Goal: Task Accomplishment & Management: Complete application form

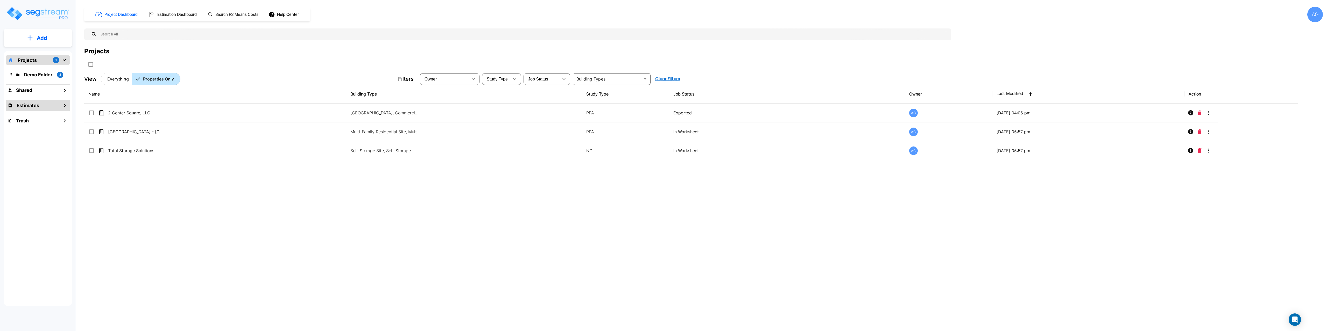
click at [28, 106] on h1 "Estimates" at bounding box center [28, 105] width 23 height 7
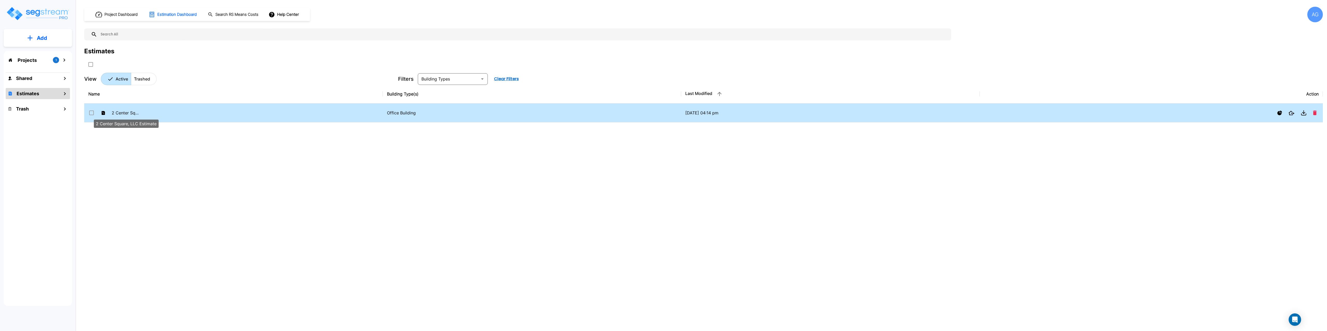
click at [125, 112] on p "2 Center Square, LLC Estimate" at bounding box center [126, 113] width 29 height 6
checkbox input "true"
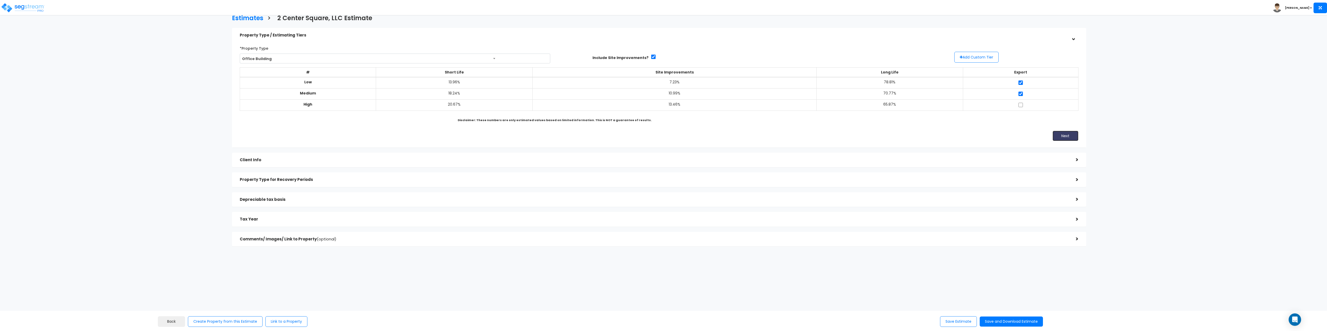
click at [1065, 137] on button "Next" at bounding box center [1065, 136] width 26 height 10
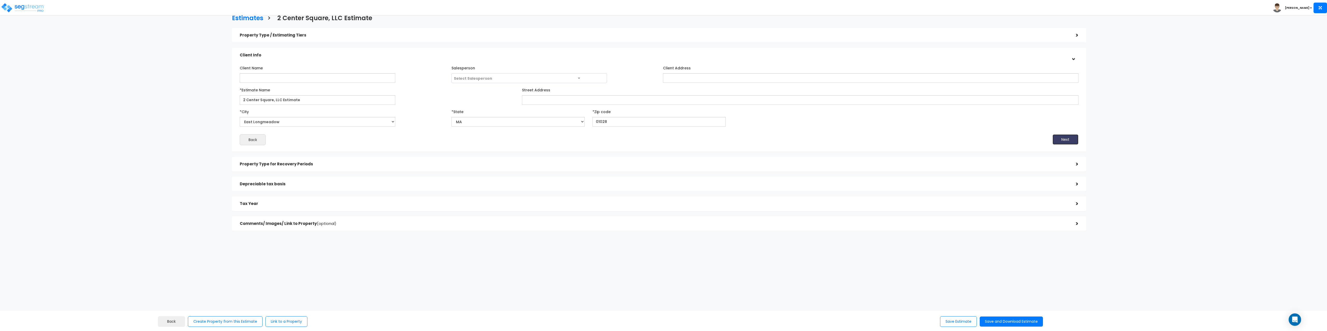
click at [1065, 139] on button "Next" at bounding box center [1065, 139] width 26 height 10
click at [1060, 116] on button "Next" at bounding box center [1062, 115] width 26 height 10
click at [1063, 137] on button "Next" at bounding box center [1065, 135] width 26 height 10
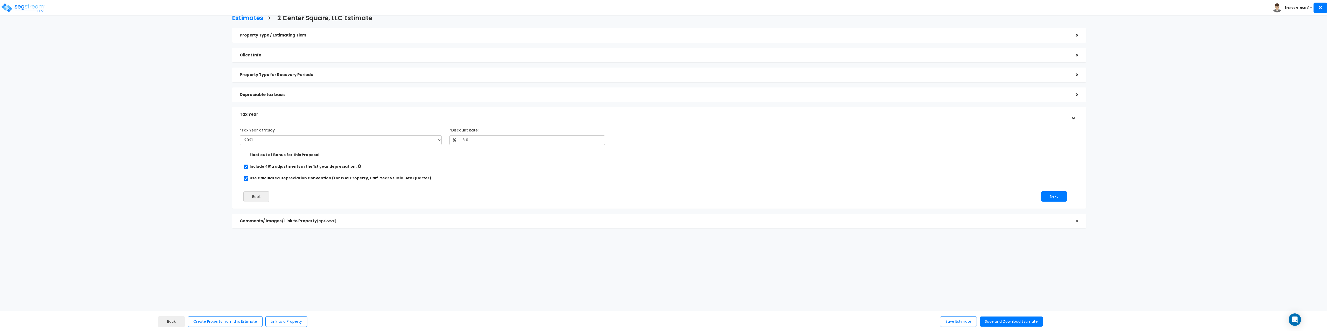
click at [1056, 100] on div "Depreciable tax basis >" at bounding box center [659, 95] width 854 height 15
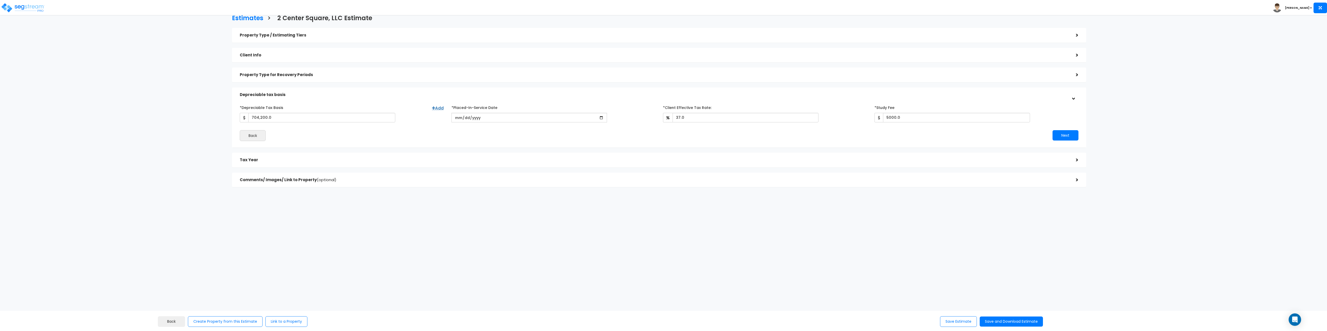
click at [960, 181] on h5 "Comments/ Images/ Link to Property (optional)" at bounding box center [654, 180] width 828 height 4
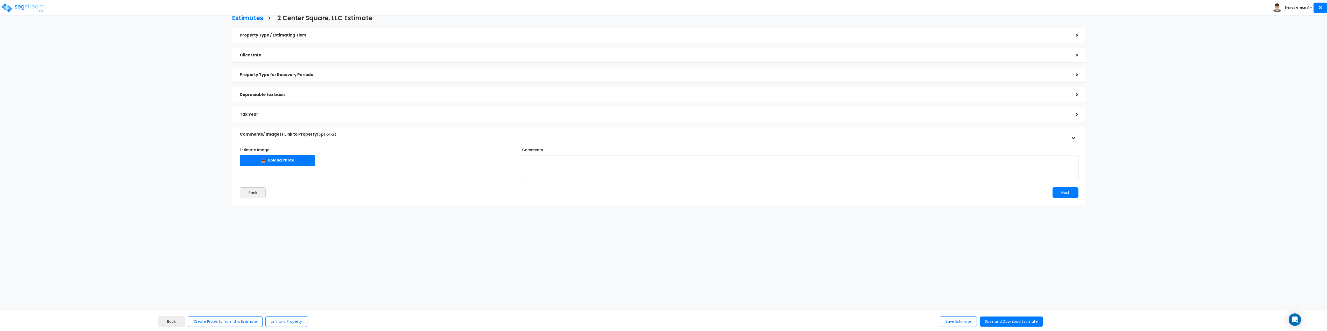
click at [400, 34] on h5 "Property Type / Estimating Tiers" at bounding box center [654, 35] width 828 height 4
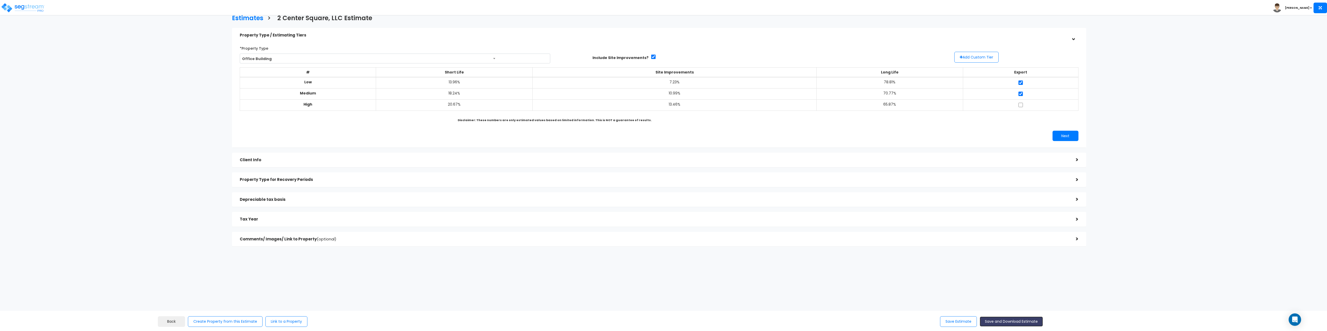
click at [998, 323] on button "Save and Download Estimate" at bounding box center [1011, 322] width 63 height 10
click at [27, 8] on img at bounding box center [23, 8] width 44 height 10
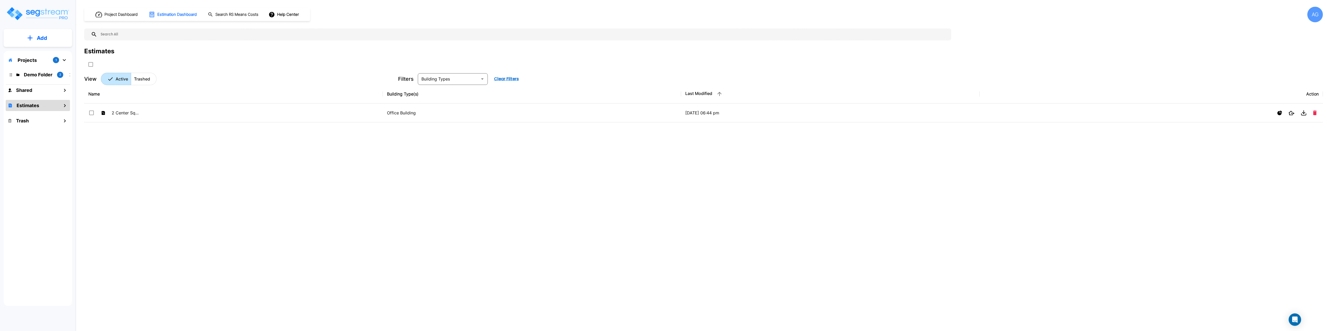
drag, startPoint x: 123, startPoint y: 116, endPoint x: 205, endPoint y: 55, distance: 102.2
click at [205, 55] on div "Estimates" at bounding box center [703, 51] width 1238 height 9
drag, startPoint x: 118, startPoint y: 112, endPoint x: 98, endPoint y: 168, distance: 59.4
click at [98, 168] on div "Name Building Type(s) Last Modified Action 2 Center Square, LLC Estimate Office…" at bounding box center [703, 187] width 1238 height 205
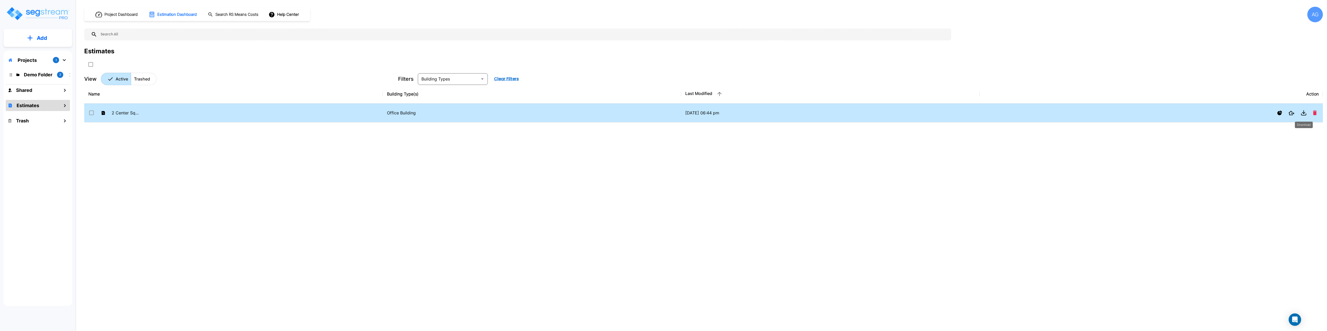
click at [1304, 113] on icon "Download" at bounding box center [1303, 112] width 3 height 1
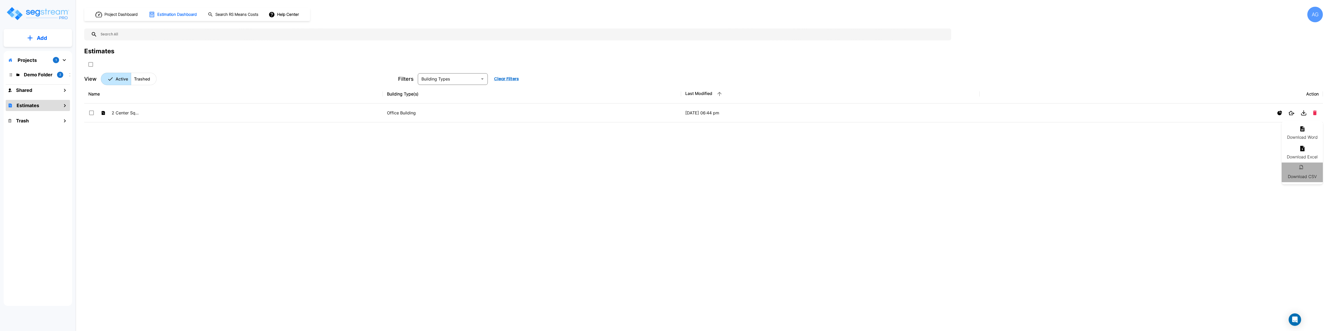
click at [1301, 170] on icon at bounding box center [1302, 168] width 6 height 6
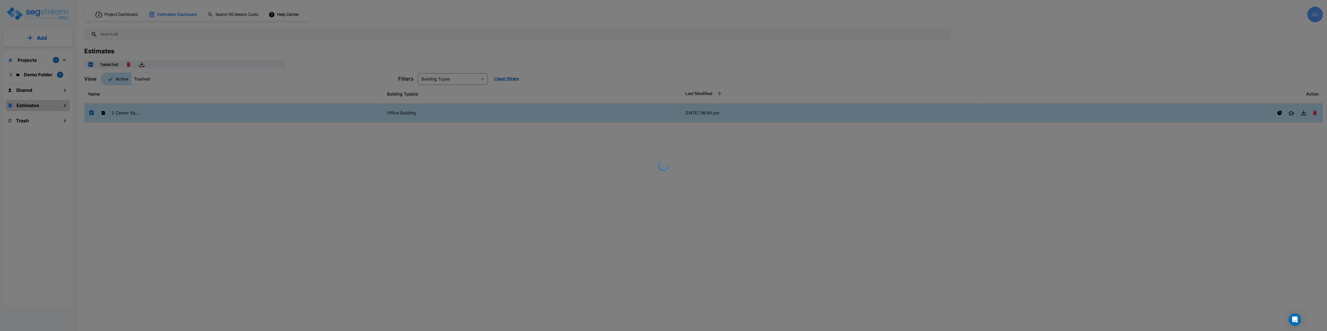
checkbox input "true"
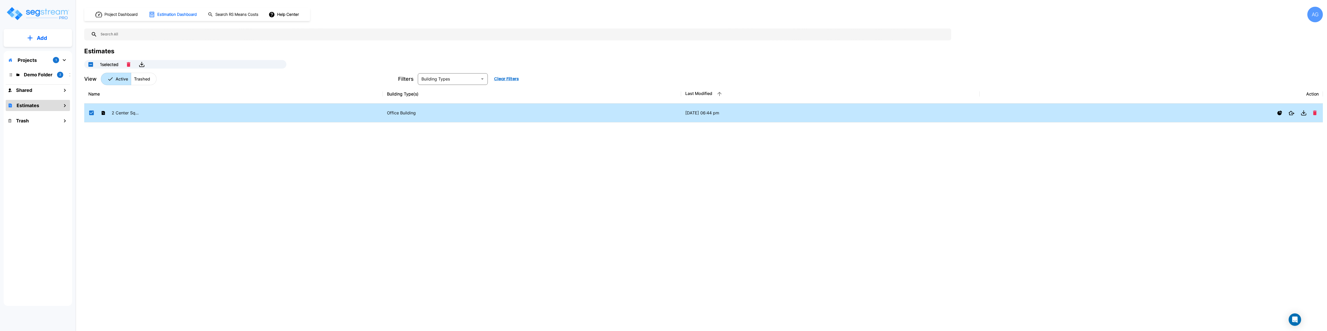
click at [1317, 17] on div "AG" at bounding box center [1315, 15] width 16 height 16
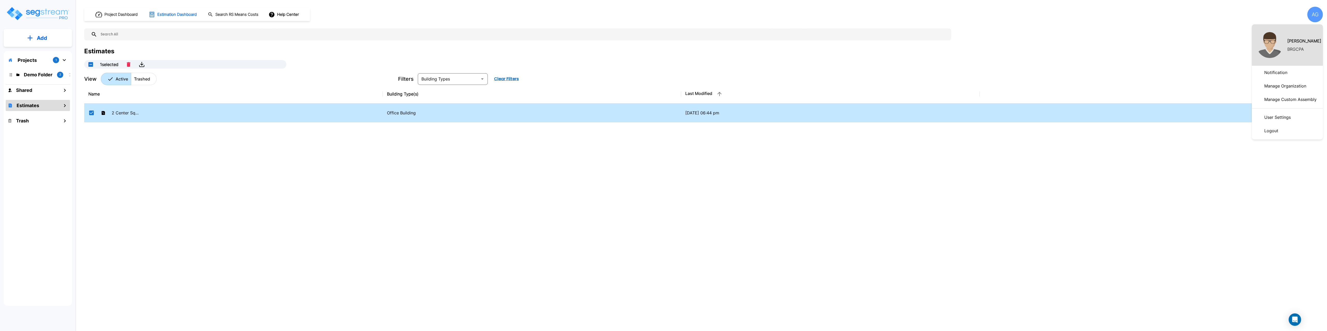
click at [1280, 88] on p "Manage Organization" at bounding box center [1285, 86] width 46 height 10
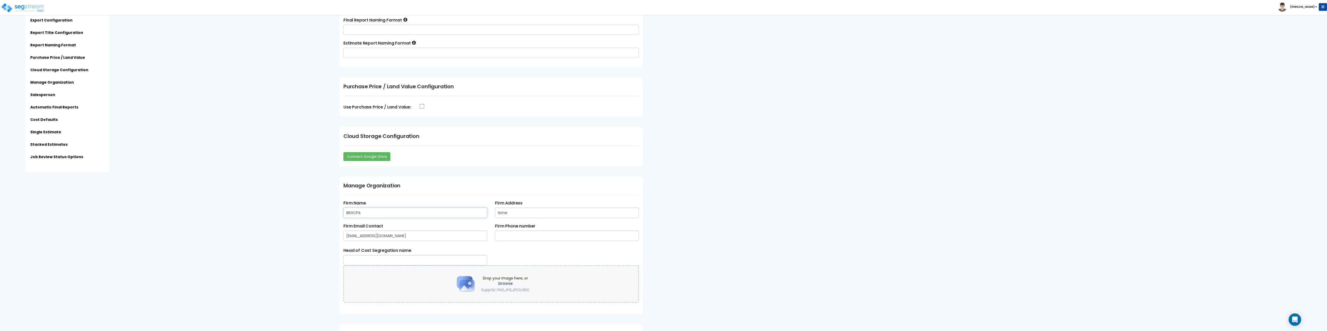
scroll to position [466, 0]
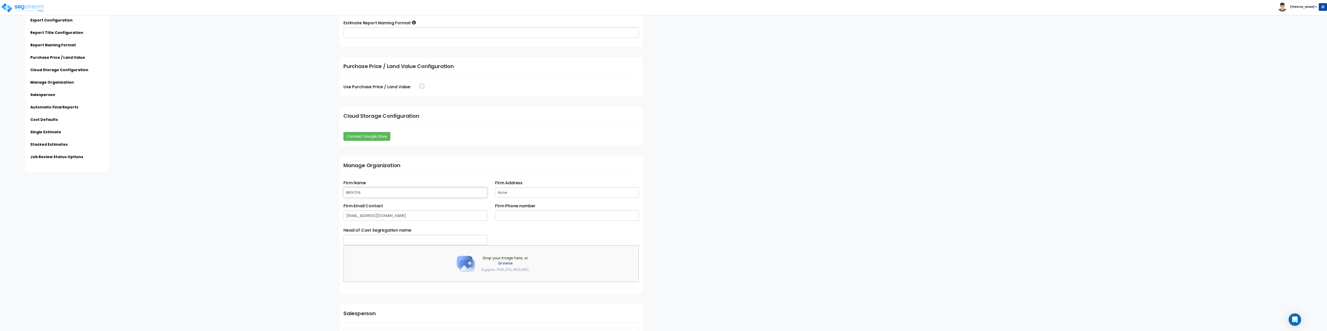
drag, startPoint x: 362, startPoint y: 216, endPoint x: 344, endPoint y: 216, distance: 18.1
click at [344, 216] on div "Firm Name BRGCPA Firm Address None Firm Email Contact AGrassetti@brgcpa.com Fir…" at bounding box center [490, 232] width 295 height 105
click at [501, 262] on label "browse" at bounding box center [505, 261] width 48 height 5
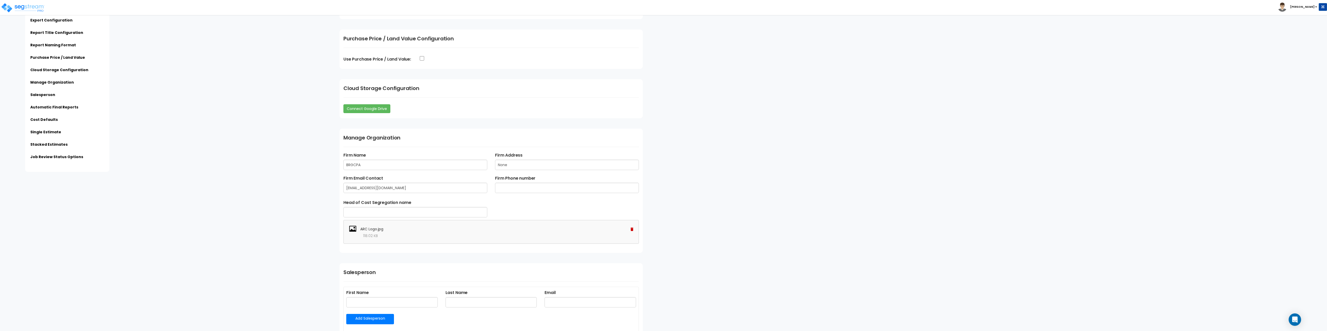
scroll to position [492, 0]
drag, startPoint x: 374, startPoint y: 164, endPoint x: 342, endPoint y: 173, distance: 33.6
click at [342, 173] on div "Firm Name BRGCPA Firm Address None" at bounding box center [490, 163] width 303 height 23
type input "Accelerated Realty Consultants, LLC"
type input "2 Center Square, East Longmeadow, MA 01028"
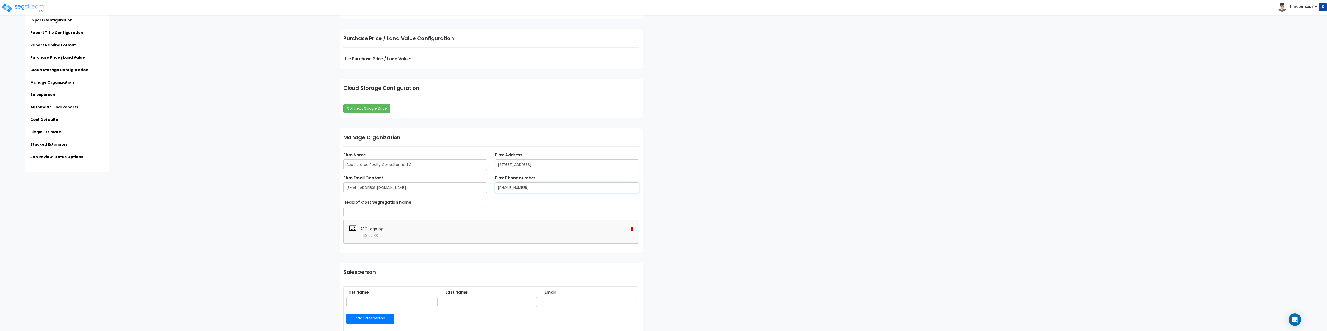
type input "413-525-0025"
type input "Anthony Grassetti"
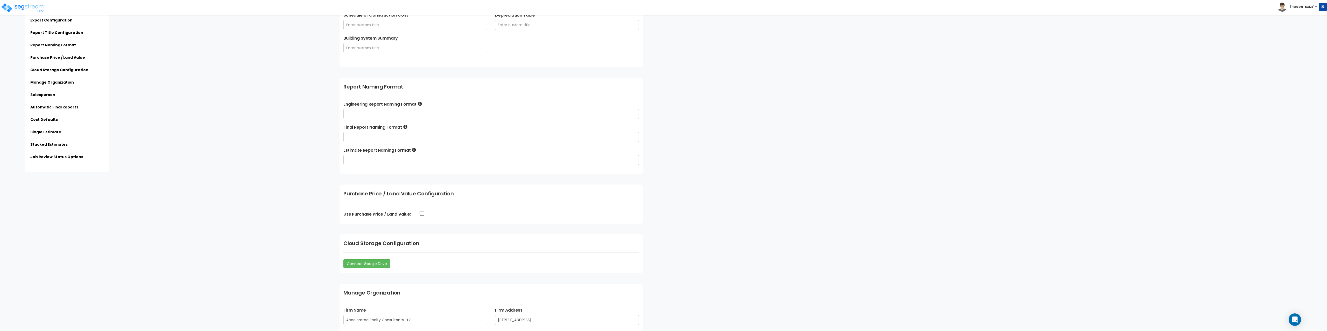
scroll to position [570, 0]
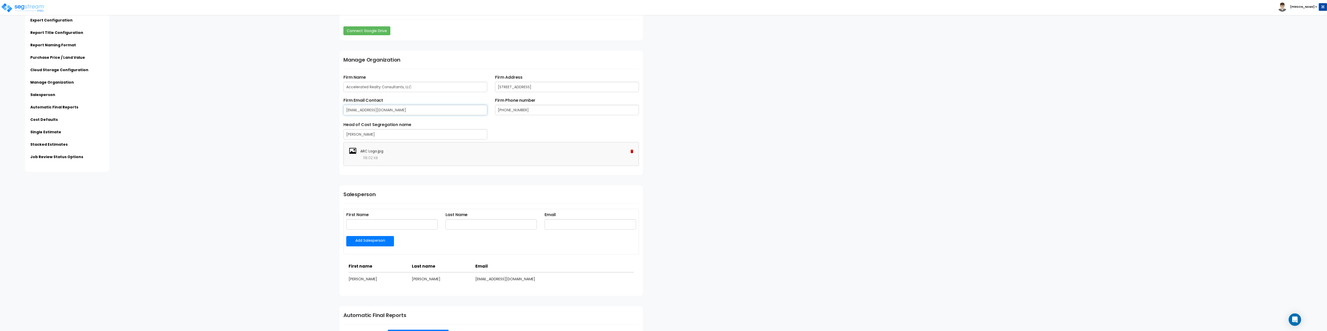
drag, startPoint x: 399, startPoint y: 111, endPoint x: 324, endPoint y: 108, distance: 75.2
click at [324, 108] on div "Subscription Information Export Configuration Report Title Configuration Report…" at bounding box center [663, 129] width 1327 height 1353
type input "AGrassetti@arccostseg.com"
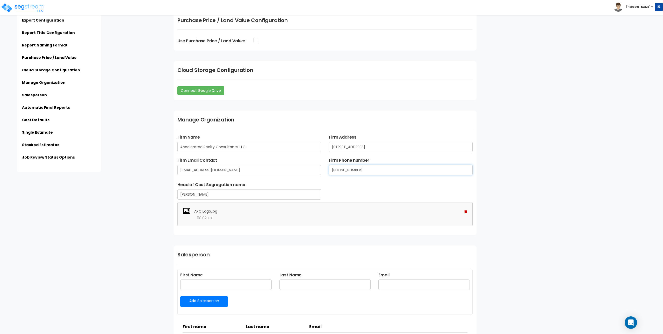
scroll to position [518, 0]
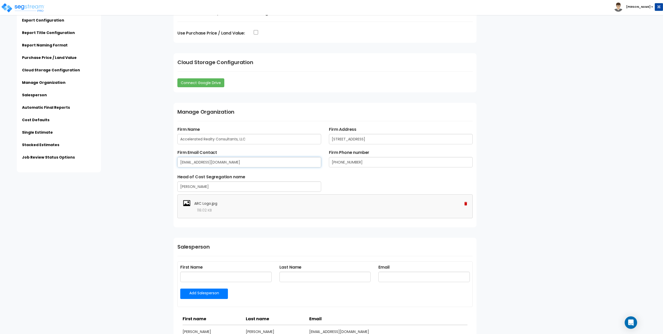
click at [274, 166] on input "AGrassetti@arccostseg.com" at bounding box center [250, 162] width 144 height 10
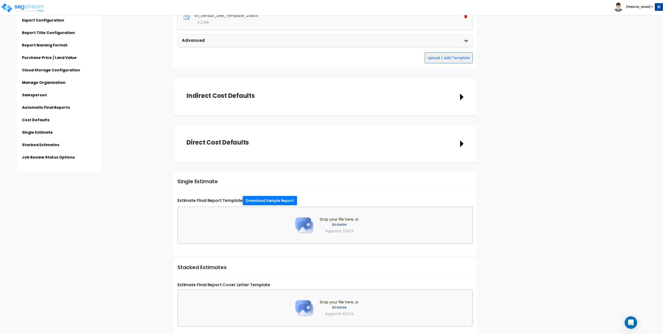
scroll to position [1042, 0]
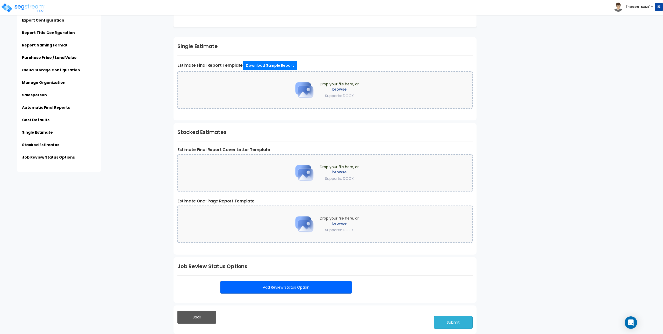
click at [456, 321] on button "Submit" at bounding box center [453, 321] width 39 height 13
click at [199, 320] on button "Back" at bounding box center [197, 316] width 39 height 13
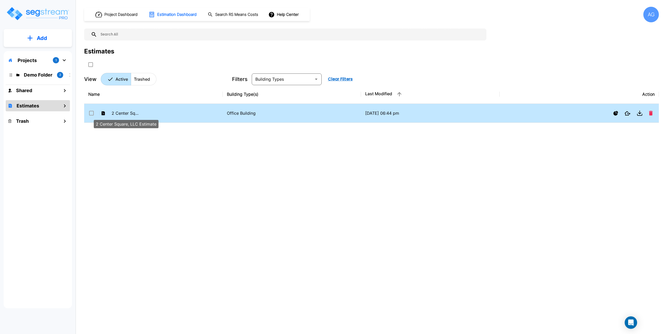
click at [126, 111] on p "2 Center Square, LLC Estimate" at bounding box center [126, 113] width 29 height 6
checkbox input "true"
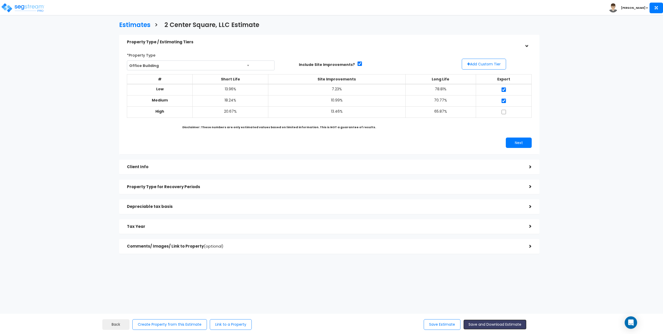
click at [488, 326] on button "Save and Download Estimate" at bounding box center [495, 324] width 63 height 10
click at [36, 13] on img at bounding box center [23, 8] width 44 height 10
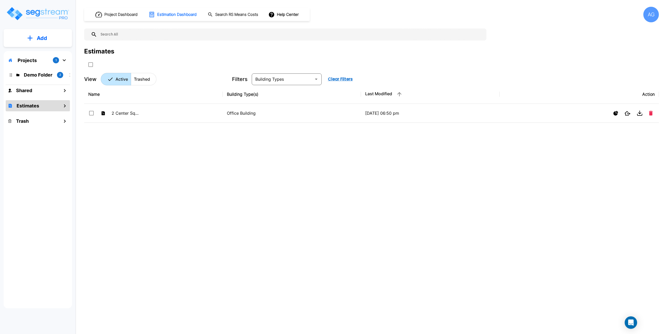
click at [652, 16] on div "AG" at bounding box center [652, 15] width 16 height 16
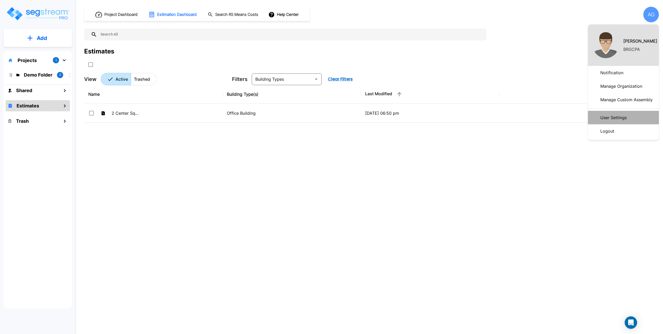
click at [618, 118] on p "User Settings" at bounding box center [614, 117] width 31 height 10
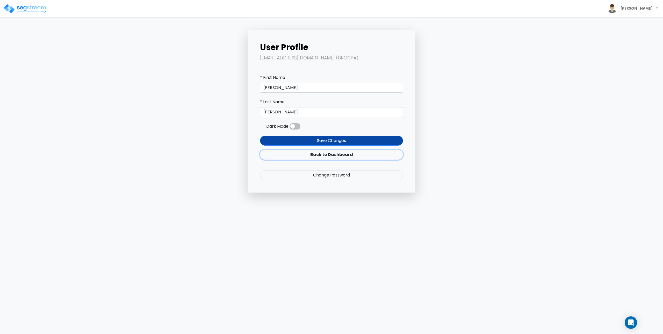
click at [347, 151] on link "Back to Dashboard" at bounding box center [331, 155] width 143 height 10
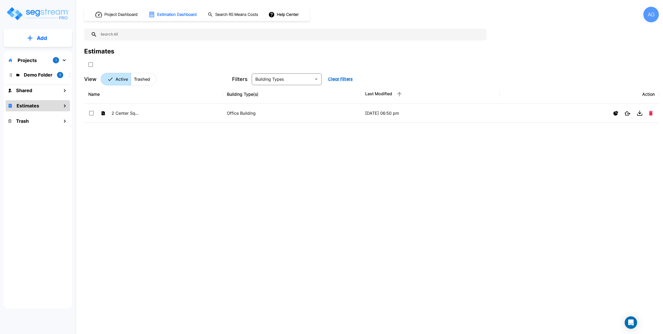
click at [651, 11] on div "AG" at bounding box center [652, 15] width 16 height 16
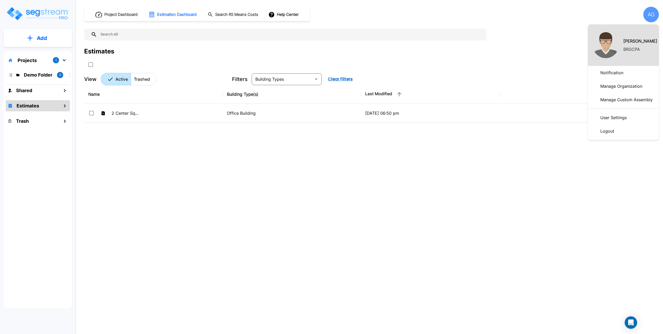
click at [625, 86] on p "Manage Organization" at bounding box center [622, 86] width 46 height 10
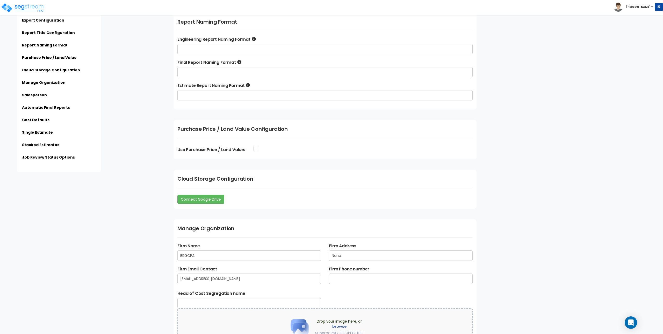
scroll to position [544, 0]
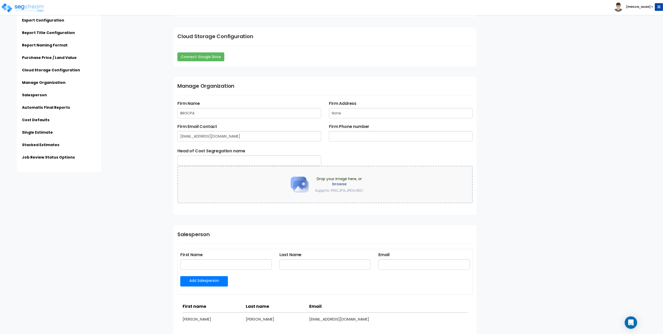
click at [325, 183] on label "browse" at bounding box center [339, 183] width 48 height 5
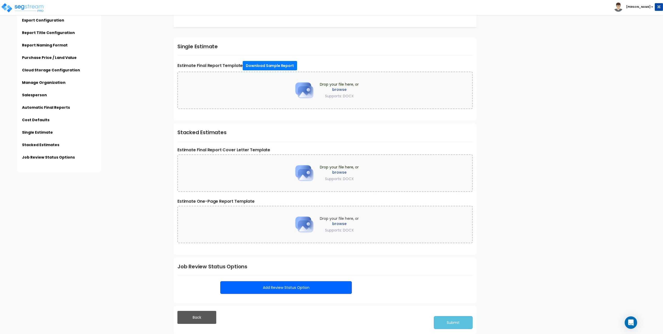
scroll to position [1042, 0]
click at [453, 323] on button "Submit" at bounding box center [453, 321] width 39 height 13
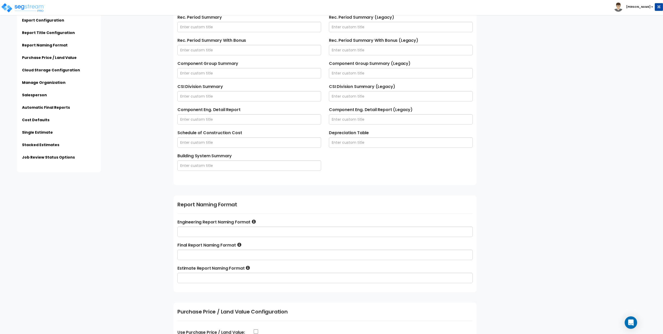
scroll to position [239, 0]
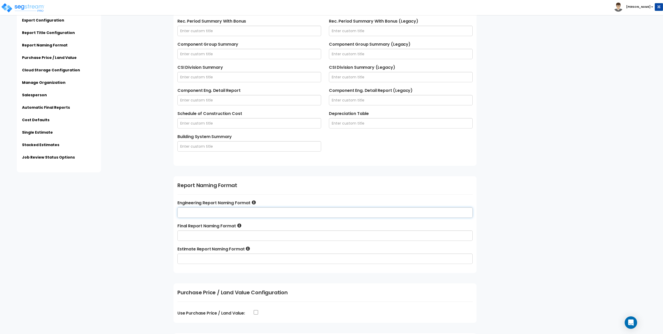
click at [273, 211] on input "text" at bounding box center [325, 212] width 295 height 10
click at [261, 212] on input "text" at bounding box center [325, 212] width 295 height 10
type input "Sample"
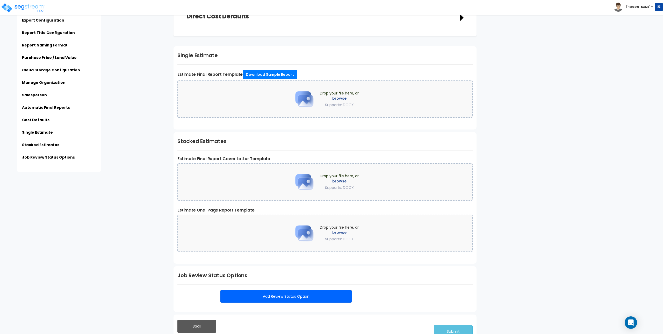
scroll to position [1042, 0]
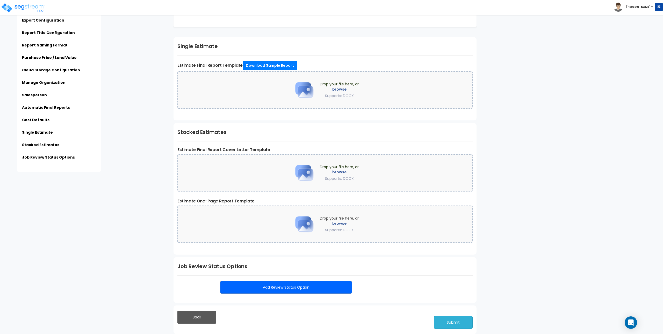
type input "Sample"
click at [456, 322] on button "Submit" at bounding box center [453, 321] width 39 height 13
click at [606, 15] on div "report_filename: Value 'undefined' is not a valid choice." at bounding box center [625, 12] width 61 height 10
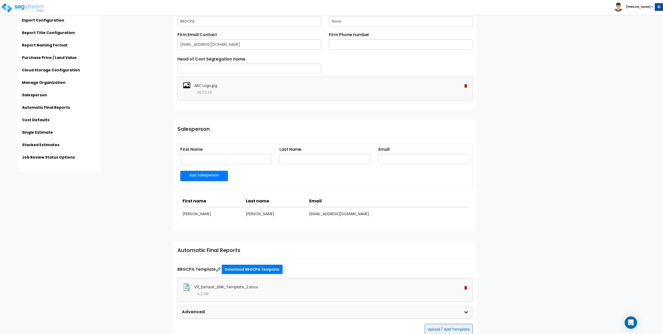
scroll to position [653, 0]
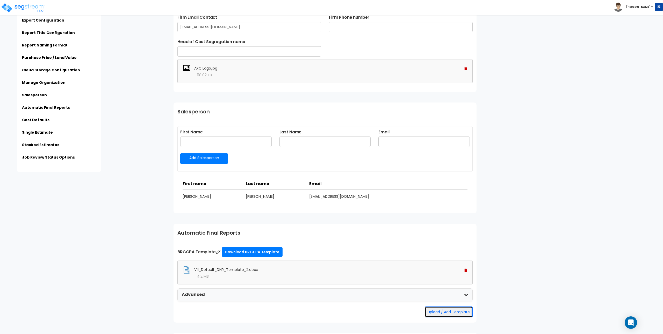
click at [451, 310] on button "Upload / Add Template" at bounding box center [449, 311] width 48 height 11
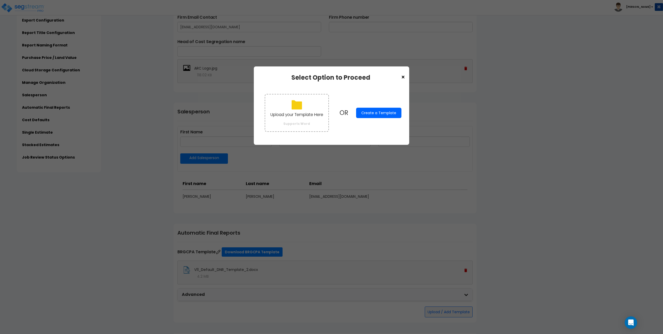
click at [373, 112] on button "Create a Template" at bounding box center [378, 113] width 45 height 10
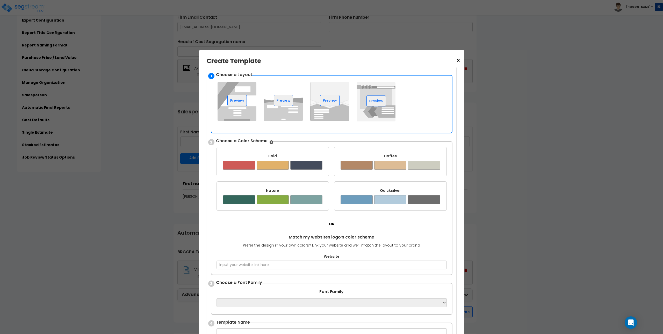
scroll to position [26, 0]
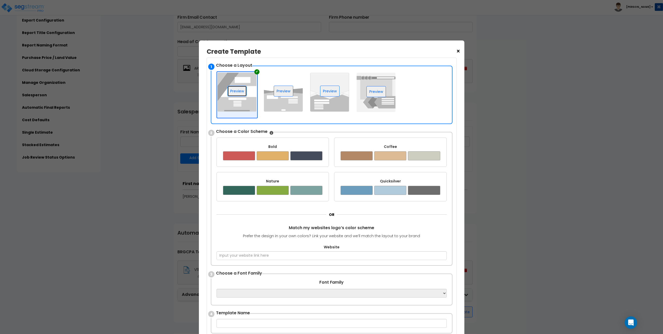
click at [228, 90] on button "Preview" at bounding box center [237, 91] width 19 height 11
click at [274, 90] on button "Preview" at bounding box center [283, 91] width 19 height 11
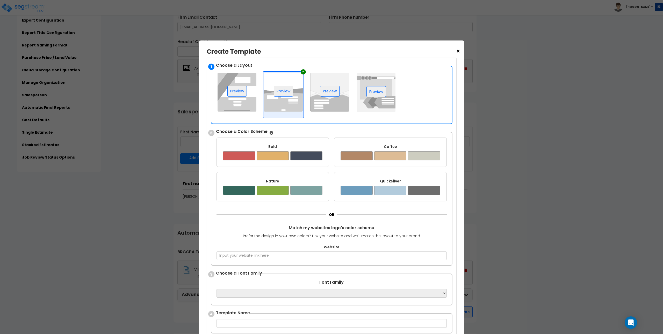
click at [277, 157] on div at bounding box center [273, 155] width 32 height 9
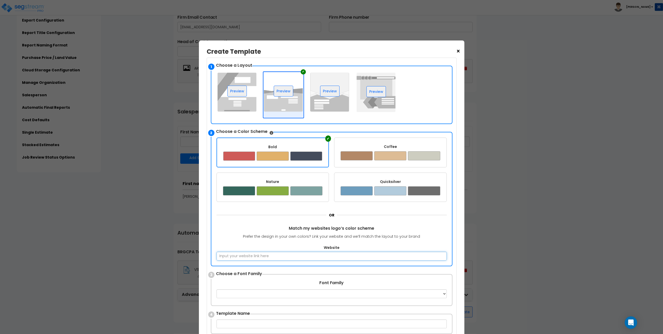
click at [319, 253] on input "Website" at bounding box center [332, 255] width 230 height 9
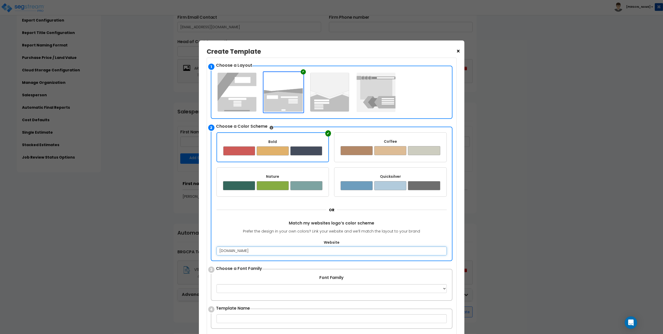
type input "www.arccostseg.com"
click at [322, 288] on select "Apple Chancery Aptos Arial Avenir Baskerville Calibri Cambria Century Gothic Co…" at bounding box center [332, 288] width 230 height 9
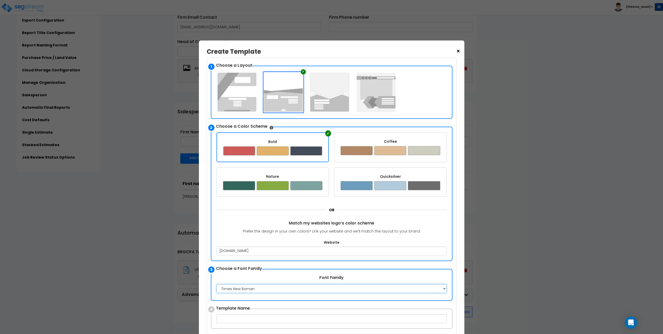
click at [217, 284] on select "Apple Chancery Aptos Arial Avenir Baskerville Calibri Cambria Century Gothic Co…" at bounding box center [332, 288] width 230 height 9
click at [271, 288] on select "Apple Chancery Aptos Arial Avenir Baskerville Calibri Cambria Century Gothic Co…" at bounding box center [332, 288] width 230 height 9
select select "Calibri"
click at [217, 284] on select "Apple Chancery Aptos Arial Avenir Baskerville Calibri Cambria Century Gothic Co…" at bounding box center [332, 288] width 230 height 9
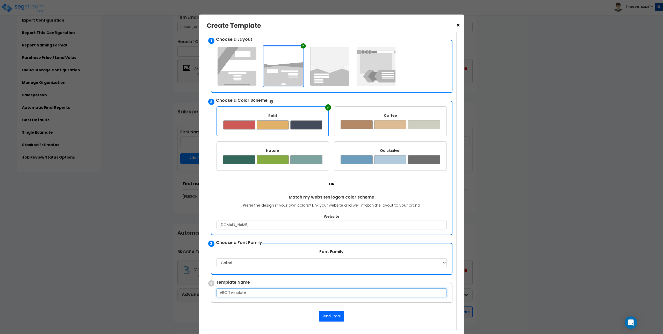
type input "ARC Template"
click at [332, 317] on button "Send Email" at bounding box center [331, 315] width 25 height 11
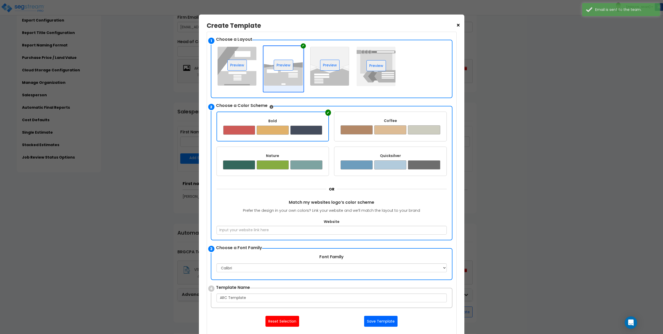
click at [419, 159] on div "Quicksilver ✔" at bounding box center [390, 160] width 113 height 29
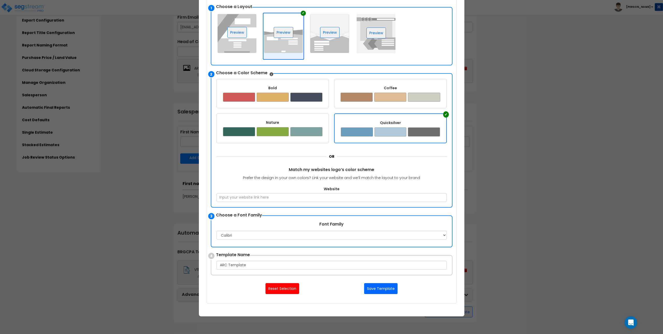
scroll to position [133, 0]
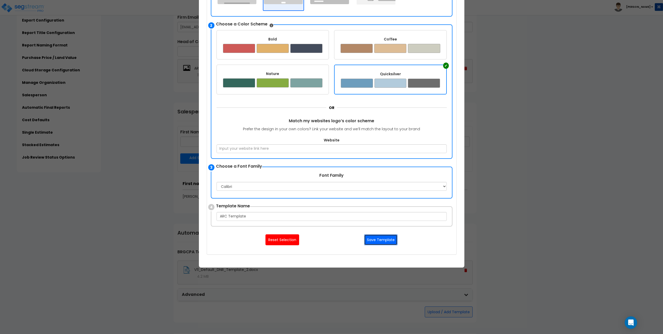
click at [390, 239] on button "Save Template" at bounding box center [380, 239] width 33 height 11
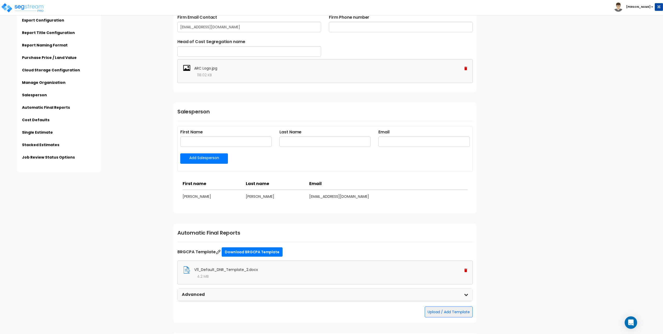
scroll to position [731, 0]
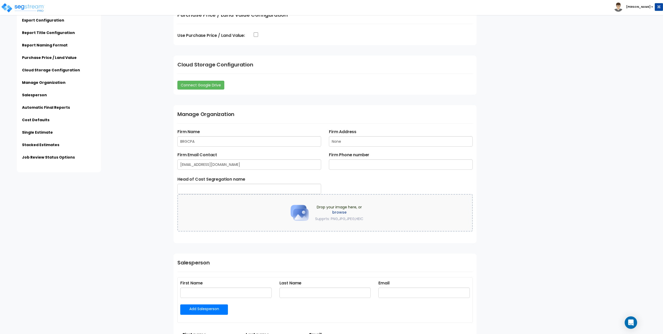
scroll to position [518, 0]
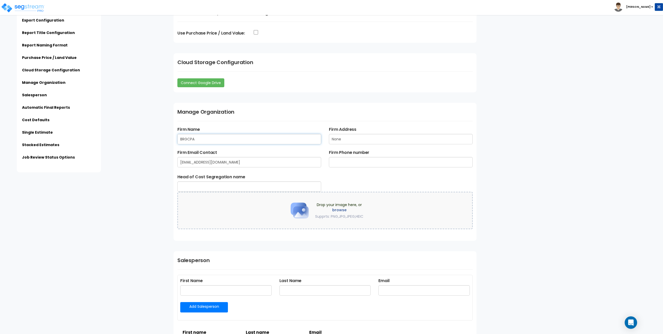
drag, startPoint x: 271, startPoint y: 137, endPoint x: 146, endPoint y: 139, distance: 124.9
click at [146, 139] on div "Subscription Information Export Configuration Report Title Configuration Report…" at bounding box center [331, 208] width 663 height 1407
type input "Accelerated Realty Consultants, LLC"
type input "2 Center Square"
type input "agrassetti@arccostseg.com"
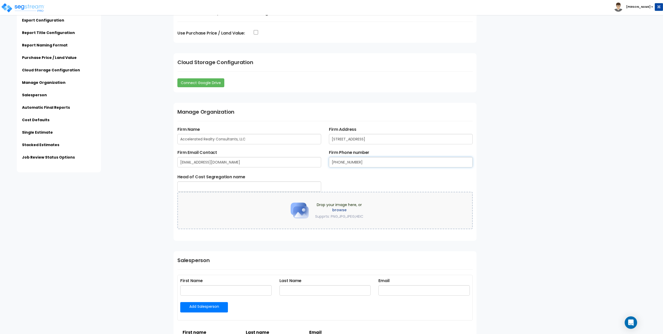
type input "413-525-0025"
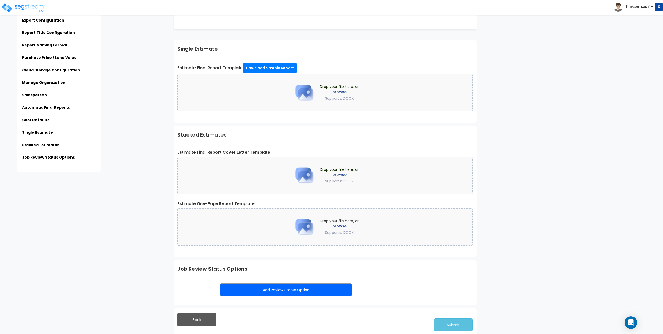
scroll to position [1096, 0]
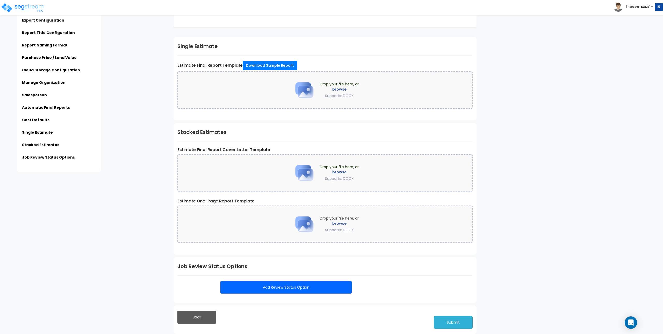
click at [452, 323] on button "Submit" at bounding box center [453, 321] width 39 height 13
click at [188, 318] on button "Back" at bounding box center [197, 316] width 39 height 13
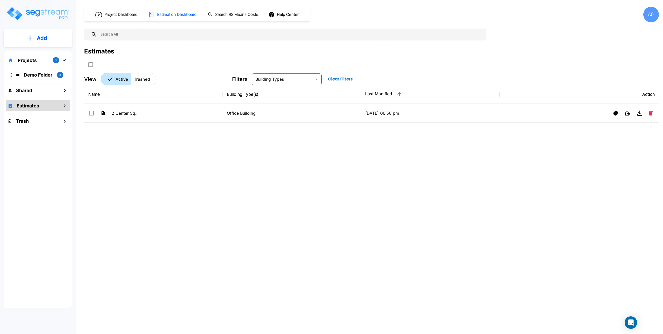
click at [33, 59] on p "Projects" at bounding box center [27, 60] width 19 height 7
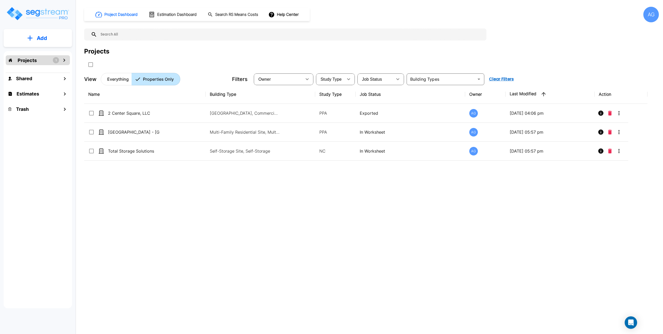
click at [42, 34] on p "Add" at bounding box center [42, 38] width 10 height 8
click at [37, 67] on p "Add Property" at bounding box center [41, 67] width 26 height 6
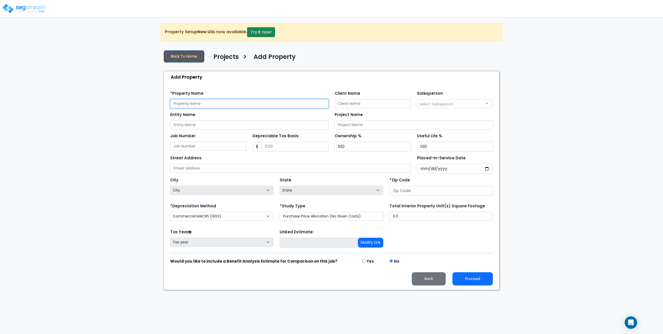
click at [185, 104] on input "text" at bounding box center [249, 103] width 158 height 9
click at [264, 29] on button "Try it now!" at bounding box center [261, 32] width 28 height 10
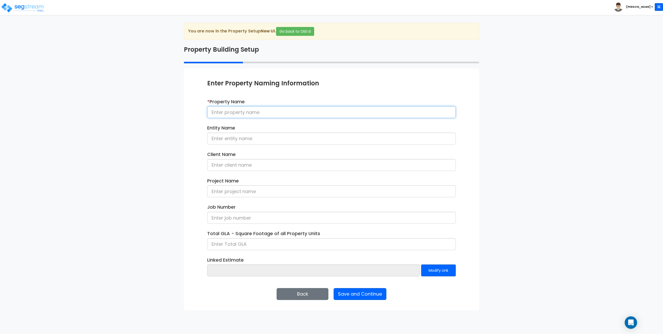
click at [247, 109] on input at bounding box center [331, 112] width 249 height 12
type input "T"
type input "Demo"
click at [364, 297] on button "Save and Continue" at bounding box center [360, 294] width 53 height 12
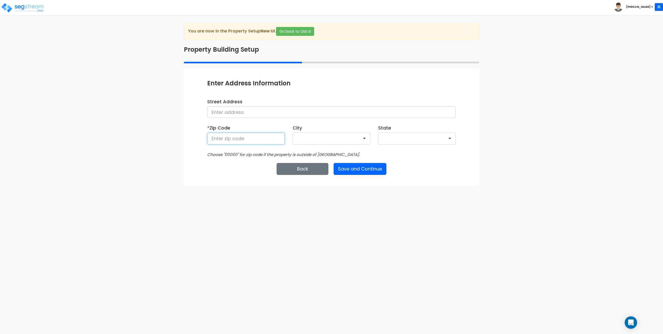
click at [244, 138] on input at bounding box center [246, 138] width 78 height 12
type input "01028"
click at [355, 166] on button "Save and Continue" at bounding box center [360, 169] width 53 height 12
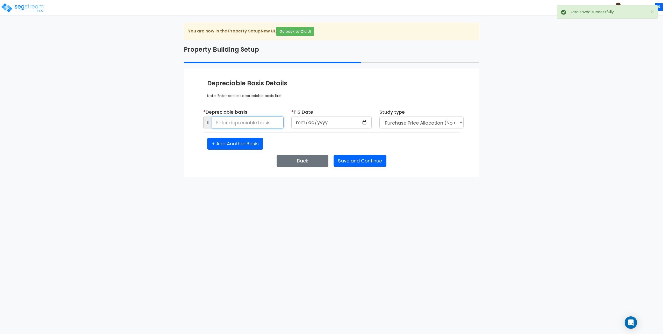
click at [251, 123] on input at bounding box center [248, 122] width 72 height 12
type input "2,000,000"
type input "2025-01-01"
type input "2025-03-01"
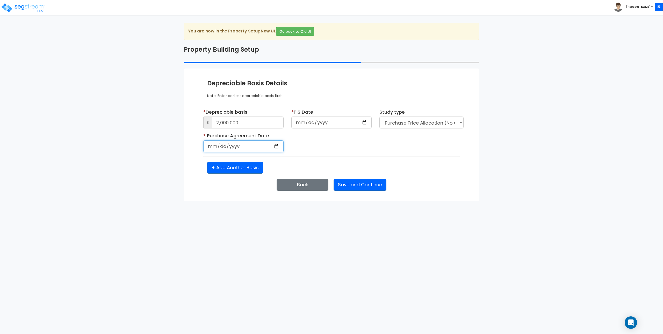
click at [253, 145] on input "date" at bounding box center [243, 146] width 80 height 12
type input "2025-02-15"
click at [353, 183] on button "Save and Continue" at bounding box center [360, 185] width 53 height 12
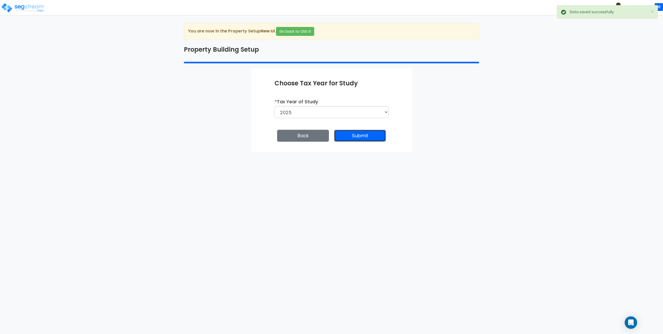
click at [363, 138] on button "Submit" at bounding box center [360, 136] width 52 height 12
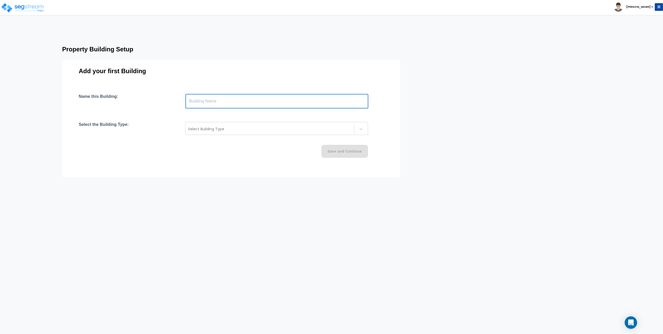
click at [279, 99] on input "text" at bounding box center [277, 101] width 183 height 15
type input "Demo"
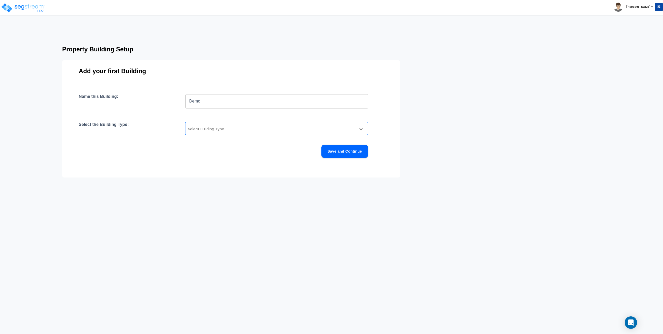
click at [271, 126] on div at bounding box center [270, 129] width 164 height 6
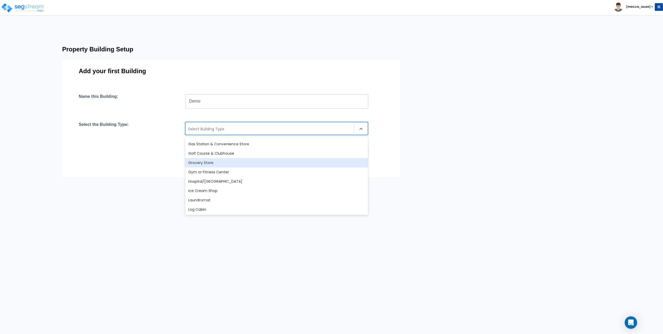
scroll to position [207, 0]
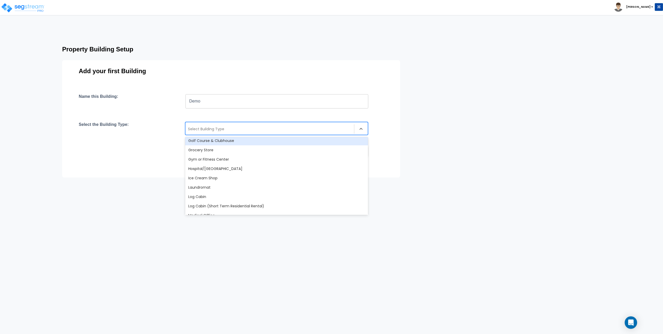
click at [235, 130] on div at bounding box center [270, 129] width 164 height 6
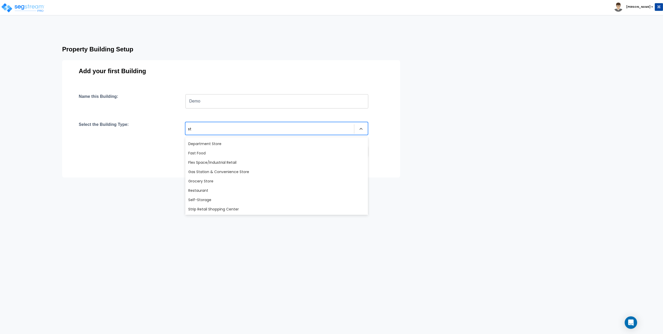
scroll to position [0, 0]
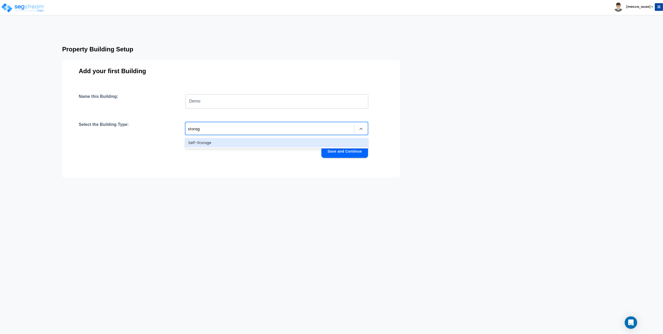
type input "storage"
click at [229, 143] on div "Self-Storage" at bounding box center [276, 142] width 183 height 9
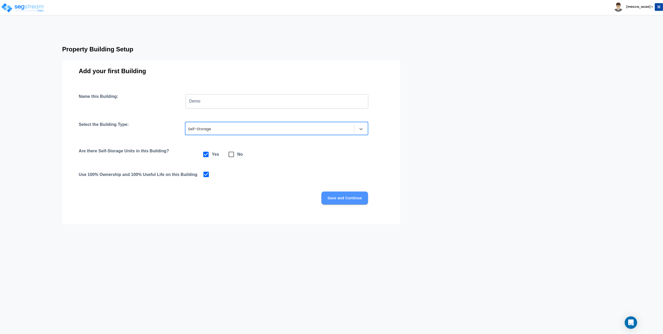
click at [357, 199] on button "Save and Continue" at bounding box center [345, 197] width 47 height 13
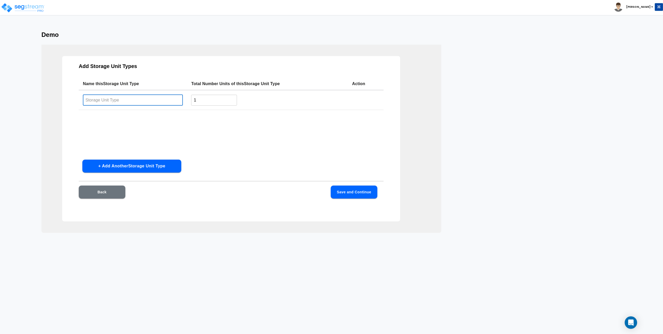
click at [117, 98] on input "text" at bounding box center [133, 99] width 100 height 11
type input "Basic"
type input "50"
click at [358, 189] on button "Save and Continue" at bounding box center [354, 191] width 47 height 13
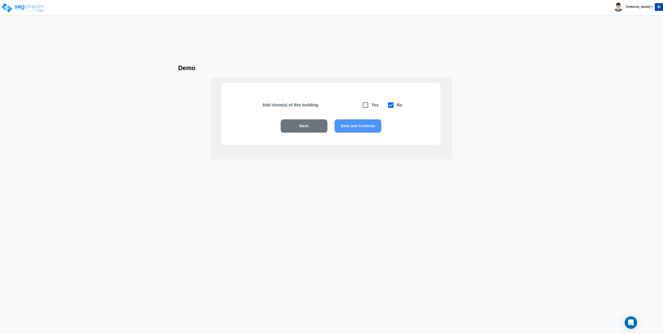
click at [357, 125] on button "Save and Continue" at bounding box center [358, 125] width 47 height 13
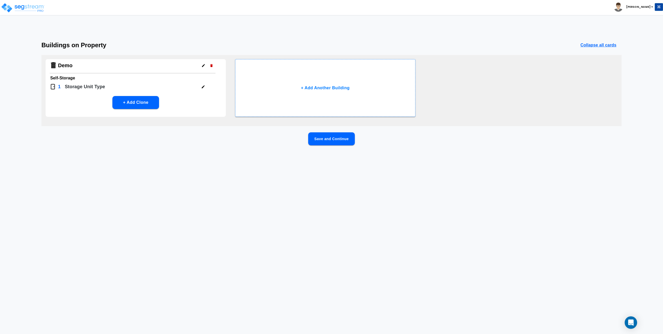
click at [327, 138] on button "Save and Continue" at bounding box center [331, 138] width 47 height 13
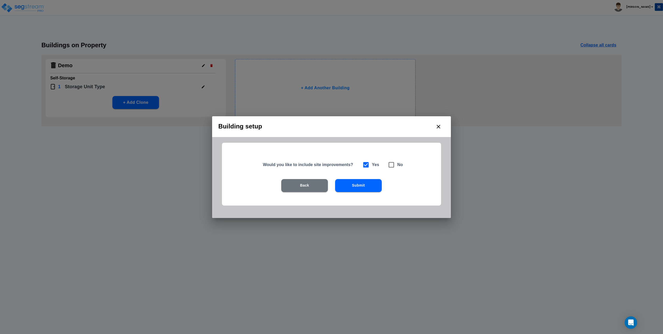
click at [357, 186] on button "Submit" at bounding box center [358, 185] width 47 height 13
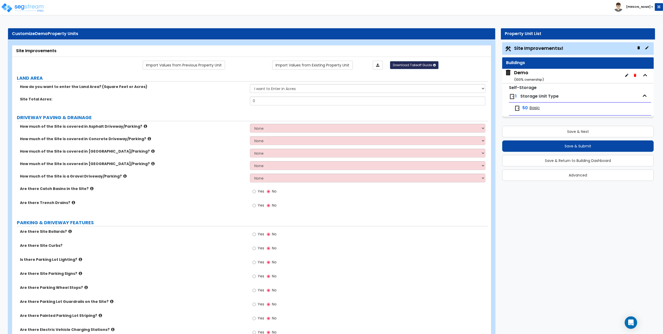
click at [407, 66] on span "Download Takeoff Guide" at bounding box center [412, 65] width 39 height 4
click at [410, 87] on link "Download for the complete property (.xlsx)" at bounding box center [415, 90] width 70 height 12
click at [261, 88] on select "I want to Enter in Acres I want to Enter in Square Feet" at bounding box center [367, 88] width 235 height 9
drag, startPoint x: 260, startPoint y: 98, endPoint x: 247, endPoint y: 100, distance: 13.1
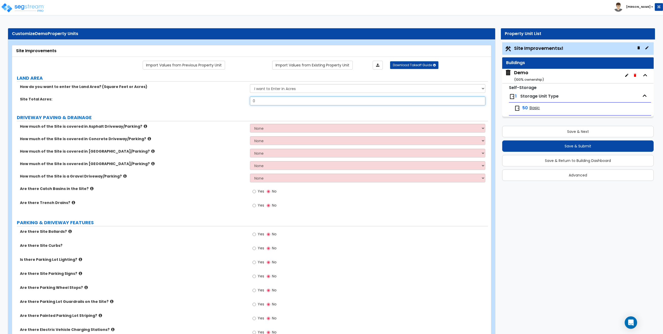
click at [247, 100] on div "Site Total Acres: 0" at bounding box center [250, 102] width 476 height 12
click at [267, 128] on select "None I want to Enter an Approximate Percentage I want to Enter the Square Foota…" at bounding box center [367, 128] width 235 height 9
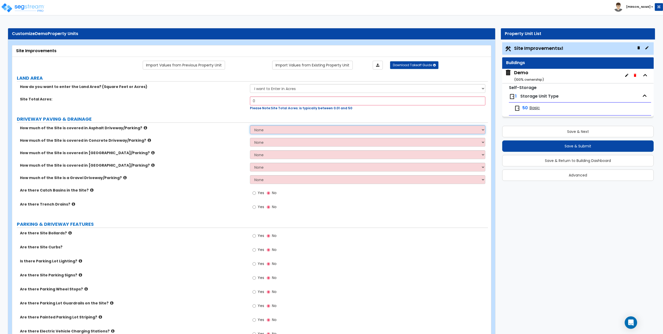
select select "1"
click at [250, 125] on select "None I want to Enter an Approximate Percentage I want to Enter the Square Foota…" at bounding box center [367, 129] width 235 height 9
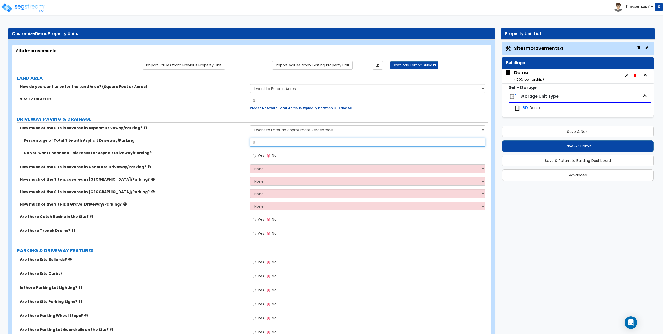
drag, startPoint x: 268, startPoint y: 140, endPoint x: 244, endPoint y: 144, distance: 24.4
click at [244, 144] on div "Percentage of Total Site with Asphalt Driveway/Parking: 0" at bounding box center [250, 144] width 476 height 12
type input "75"
click at [269, 167] on select "None I want to Enter an Approximate Percentage I want to Enter the Square Foota…" at bounding box center [367, 168] width 235 height 9
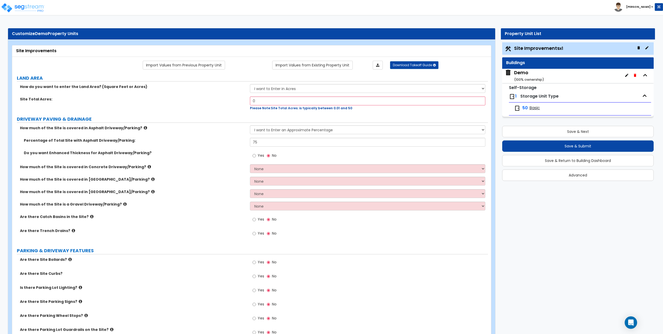
click at [534, 107] on span "Basic" at bounding box center [535, 108] width 11 height 6
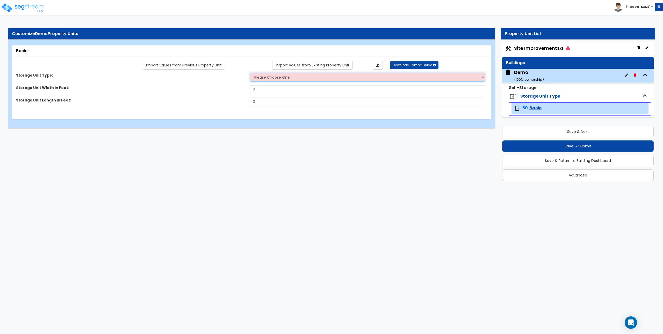
click at [294, 76] on select "Please Choose One Unit is Accessed from the Exterior of the Building Unit is Ac…" at bounding box center [367, 77] width 235 height 9
select select "1"
click at [250, 73] on select "Please Choose One Unit is Accessed from the Exterior of the Building Unit is Ac…" at bounding box center [367, 77] width 235 height 9
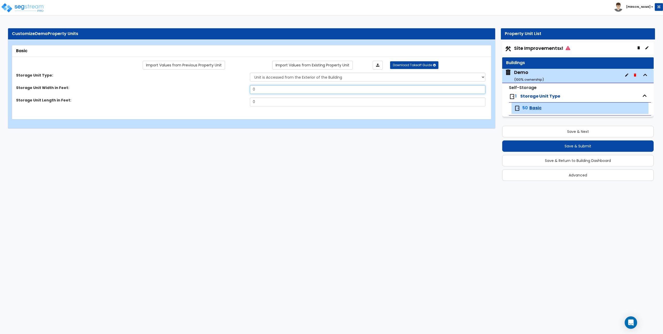
click at [293, 88] on input "0" at bounding box center [367, 89] width 235 height 9
drag, startPoint x: 293, startPoint y: 88, endPoint x: 231, endPoint y: 87, distance: 61.2
click at [231, 87] on div "Storage Unit Width in Feet: 0" at bounding box center [250, 91] width 476 height 12
type input "10"
type input "20"
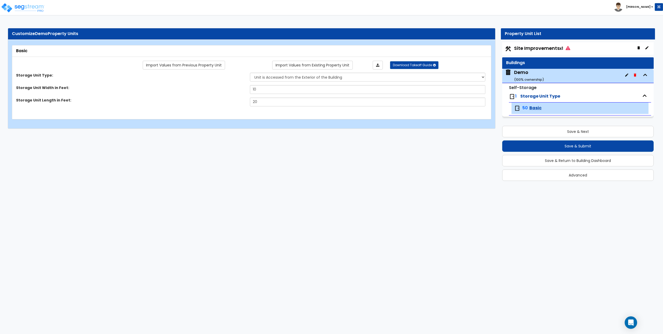
click at [544, 96] on span "Storage Unit Type" at bounding box center [541, 96] width 40 height 6
click at [552, 157] on button "Save & Return to Building Dashboard" at bounding box center [578, 160] width 152 height 11
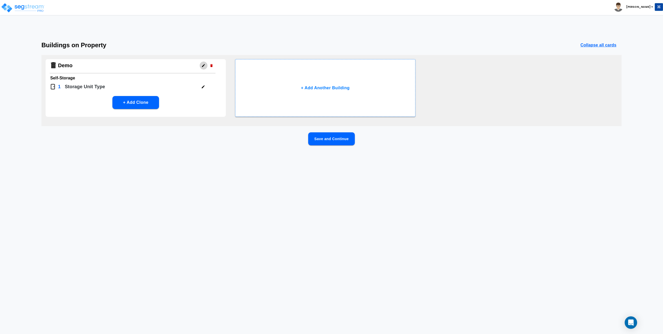
click at [203, 66] on icon "button" at bounding box center [203, 65] width 3 height 3
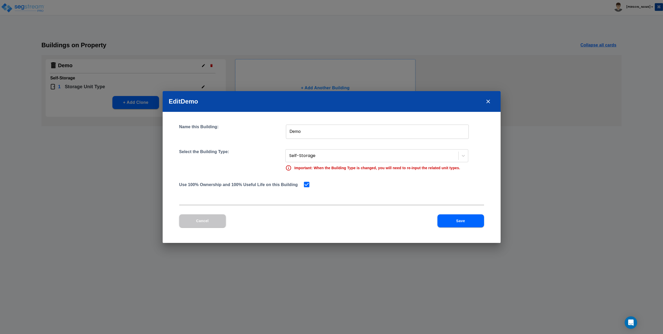
click at [488, 100] on icon "close" at bounding box center [488, 101] width 6 height 6
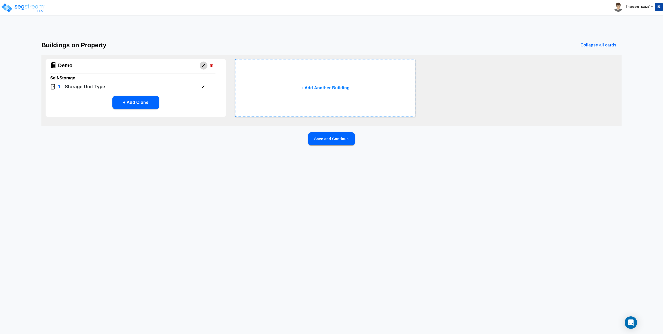
click at [206, 64] on button "button" at bounding box center [204, 65] width 8 height 8
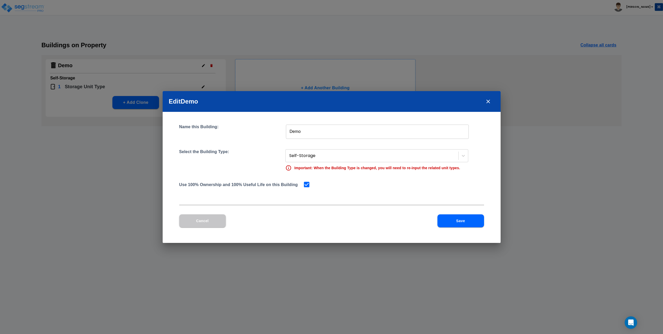
click at [465, 224] on button "Save" at bounding box center [461, 220] width 47 height 13
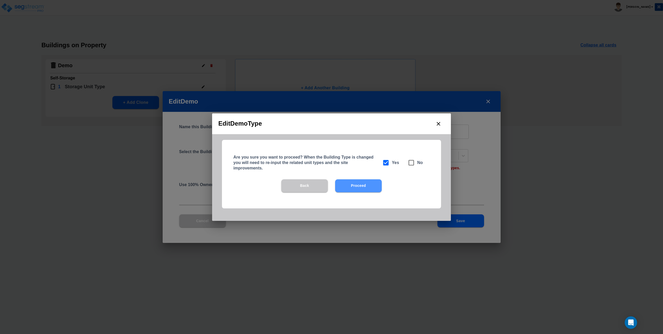
click at [361, 185] on button "Proceed" at bounding box center [358, 185] width 47 height 13
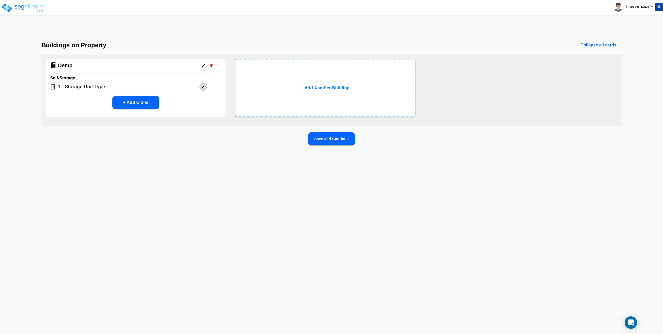
click at [203, 86] on icon "button" at bounding box center [203, 87] width 4 height 4
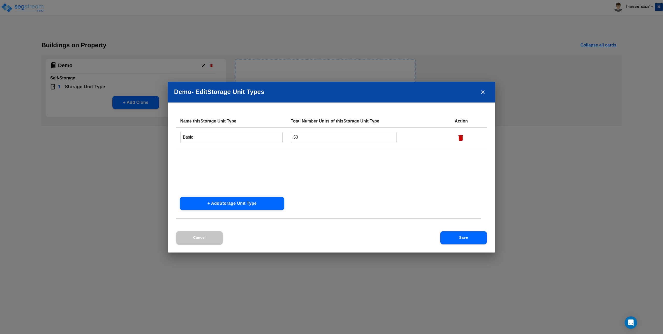
click at [233, 201] on button "+ Add Storage Unit Type" at bounding box center [232, 203] width 105 height 13
click at [227, 153] on input "text" at bounding box center [231, 157] width 102 height 11
type input "Basic - Exterior"
type input "Basic - Interior"
type input "10"
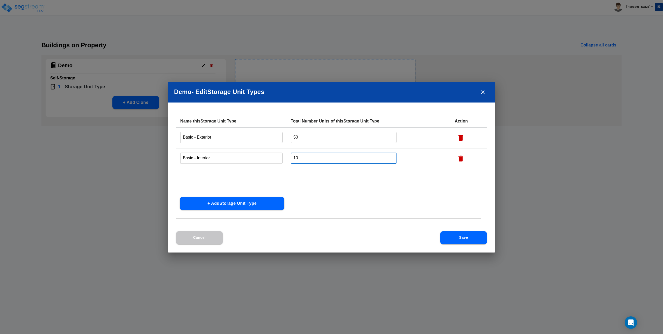
click at [458, 240] on button "Save" at bounding box center [464, 237] width 47 height 13
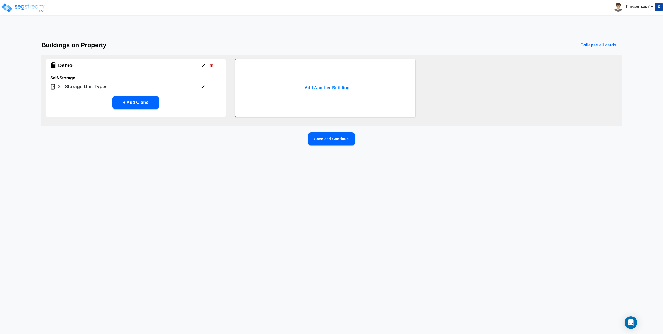
click at [319, 136] on button "Save and Continue" at bounding box center [331, 138] width 47 height 13
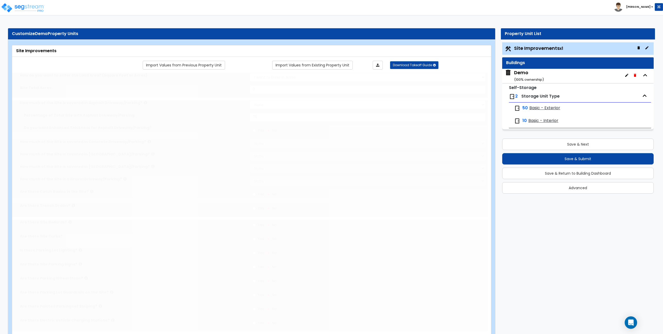
select select "1"
type input "75"
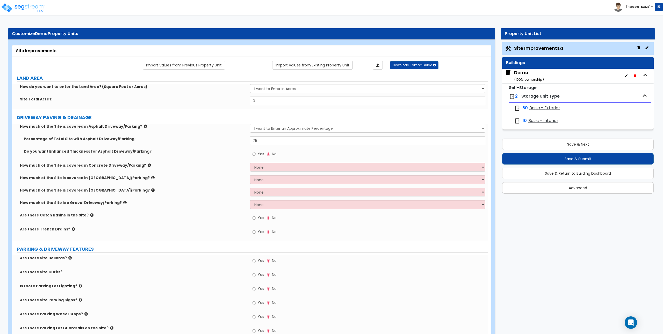
click at [536, 117] on div "10 Basic - Interior" at bounding box center [580, 120] width 137 height 11
click at [536, 120] on span "Basic - Interior" at bounding box center [544, 121] width 30 height 6
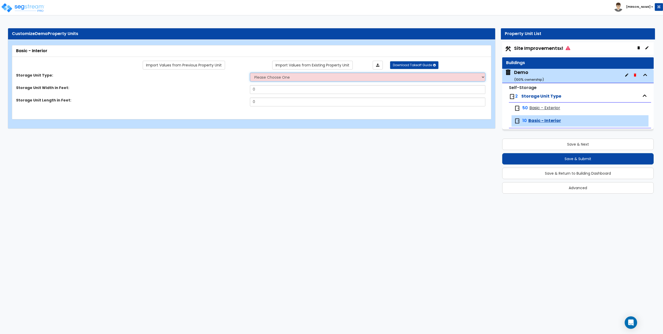
click at [265, 76] on select "Please Choose One Unit is Accessed from the Exterior of the Building Unit is Ac…" at bounding box center [367, 77] width 235 height 9
select select "2"
click at [250, 73] on select "Please Choose One Unit is Accessed from the Exterior of the Building Unit is Ac…" at bounding box center [367, 77] width 235 height 9
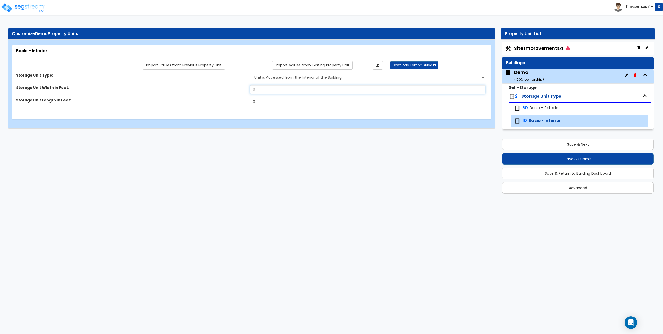
drag, startPoint x: 269, startPoint y: 89, endPoint x: 226, endPoint y: 88, distance: 42.8
click at [226, 88] on div "Storage Unit Width in Feet: 0" at bounding box center [250, 91] width 476 height 12
type input "5"
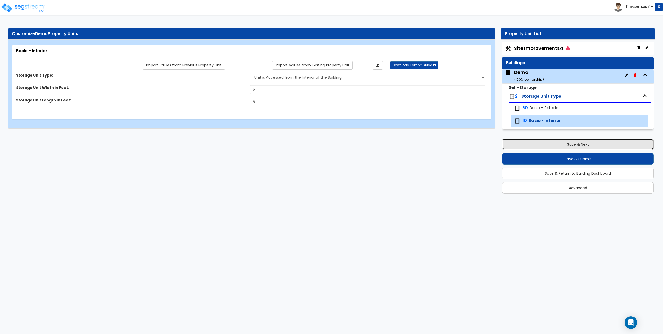
click at [534, 143] on button "Save & Next" at bounding box center [578, 143] width 152 height 11
select select "1"
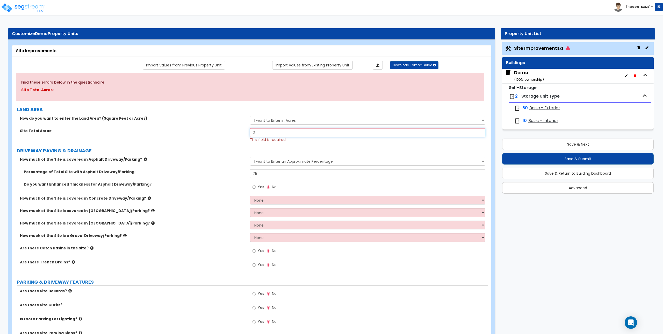
drag, startPoint x: 275, startPoint y: 130, endPoint x: 247, endPoint y: 129, distance: 28.0
click at [247, 129] on div "Site Total Acres: 0 This field is required" at bounding box center [250, 135] width 476 height 14
click at [258, 120] on select "I want to Enter in Acres I want to Enter in Square Feet" at bounding box center [367, 120] width 235 height 9
select select "2"
click at [250, 116] on select "I want to Enter in Acres I want to Enter in Square Feet" at bounding box center [367, 120] width 235 height 9
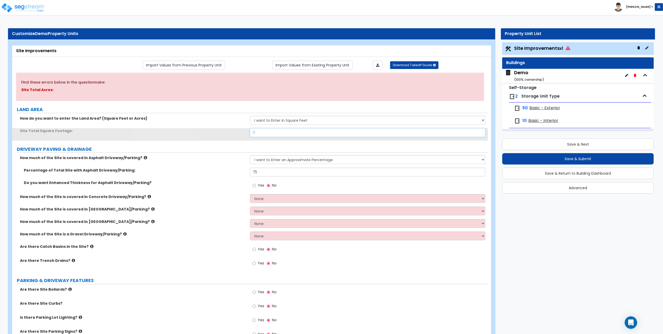
click at [265, 134] on input "0" at bounding box center [367, 132] width 235 height 9
type input "50,000"
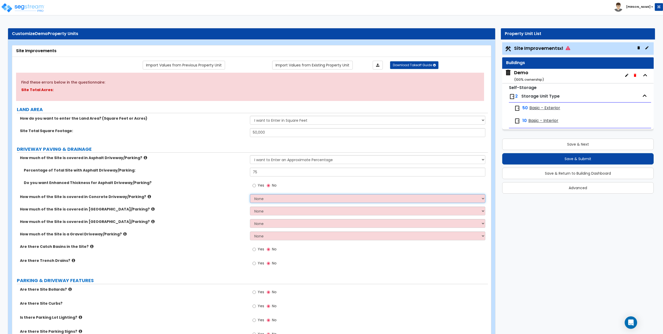
click at [272, 199] on select "None I want to Enter an Approximate Percentage I want to Enter the Square Foota…" at bounding box center [367, 198] width 235 height 9
click at [250, 194] on select "None I want to Enter an Approximate Percentage I want to Enter the Square Foota…" at bounding box center [367, 198] width 235 height 9
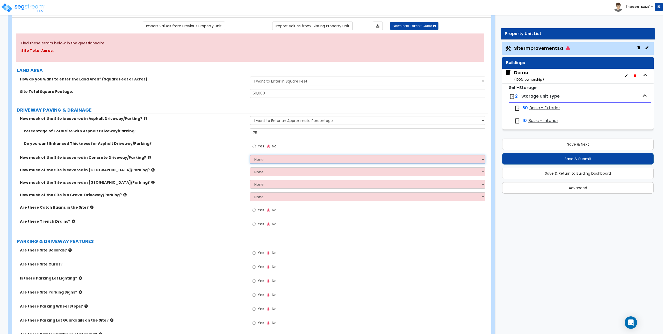
scroll to position [52, 0]
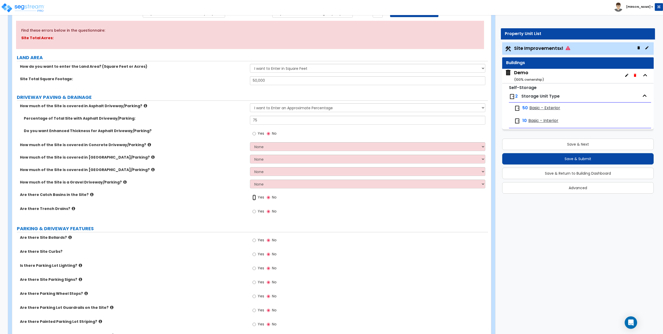
click at [256, 195] on input "Yes" at bounding box center [254, 197] width 3 height 6
radio input "true"
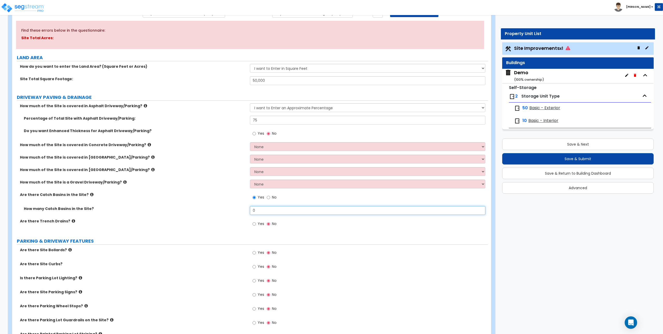
drag, startPoint x: 238, startPoint y: 206, endPoint x: 234, endPoint y: 206, distance: 3.9
click at [234, 206] on div "How many Catch Basins in the Site? 0" at bounding box center [250, 212] width 476 height 12
type input "2"
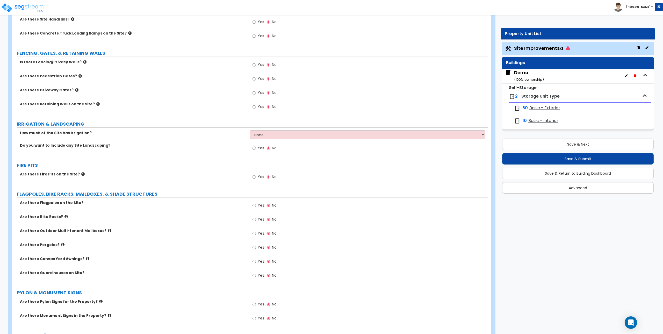
scroll to position [544, 0]
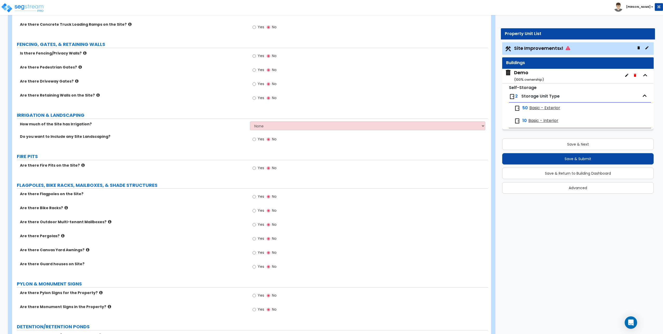
click at [257, 194] on label "Yes" at bounding box center [259, 197] width 12 height 9
click at [256, 194] on input "Yes" at bounding box center [254, 197] width 3 height 6
radio input "true"
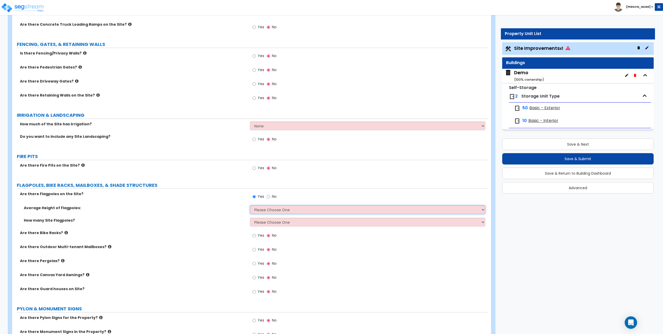
click at [265, 209] on select "Please Choose One 20 ft 59 ft 70 ft 100 ft" at bounding box center [367, 209] width 235 height 9
select select "1"
click at [250, 205] on select "Please Choose One 20 ft 59 ft 70 ft 100 ft" at bounding box center [367, 209] width 235 height 9
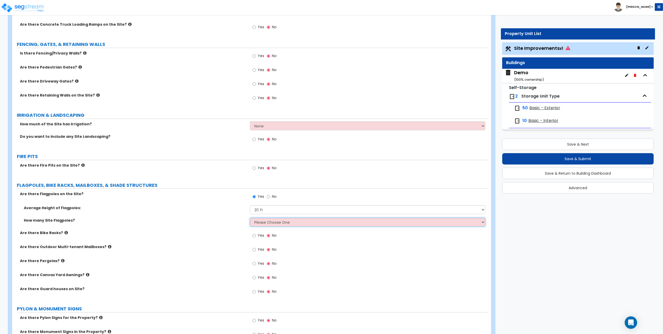
click at [268, 221] on select "Please Choose One 1 2 3 4 5" at bounding box center [367, 221] width 235 height 9
select select "1"
click at [250, 217] on select "Please Choose One 1 2 3 4 5" at bounding box center [367, 221] width 235 height 9
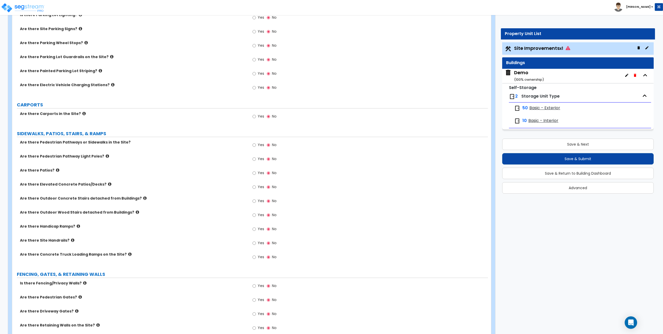
scroll to position [330, 0]
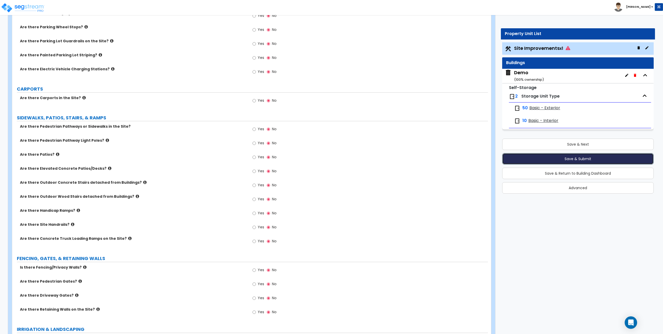
click at [580, 158] on button "Save & Submit" at bounding box center [578, 158] width 152 height 11
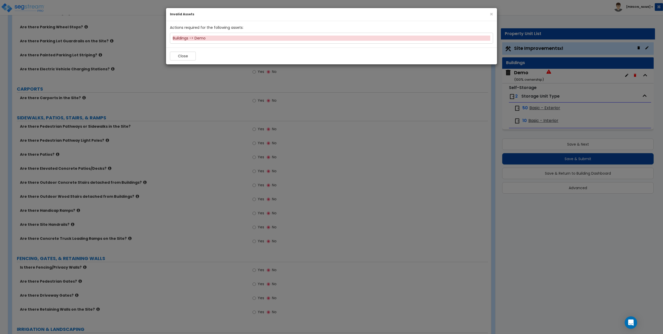
click at [237, 38] on div "Buildings -> Demo" at bounding box center [332, 38] width 318 height 5
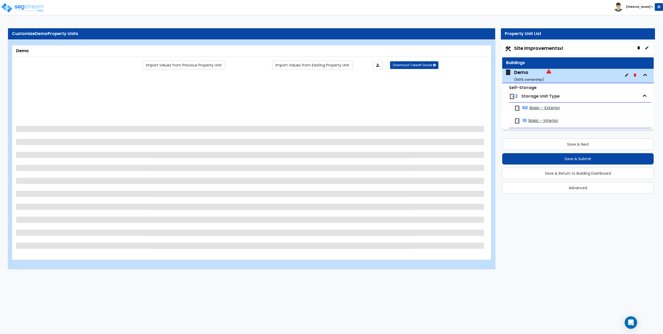
scroll to position [0, 0]
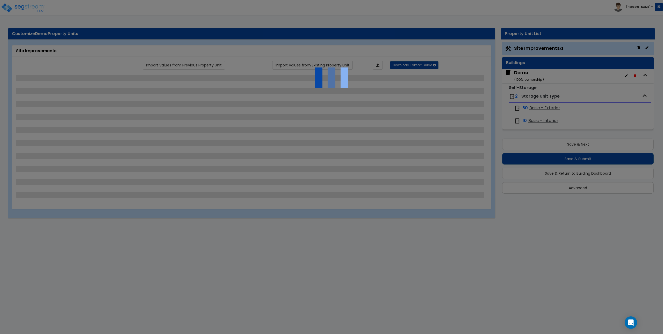
select select "2"
select select "1"
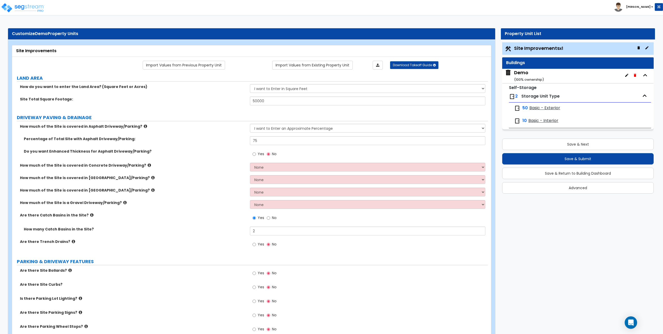
click at [549, 72] on div "Demo ( 100 % ownership)" at bounding box center [578, 76] width 152 height 14
click at [549, 76] on div "Demo ( 100 % ownership)" at bounding box center [578, 76] width 152 height 14
click at [521, 73] on div "Demo ( 100 % ownership)" at bounding box center [529, 75] width 30 height 13
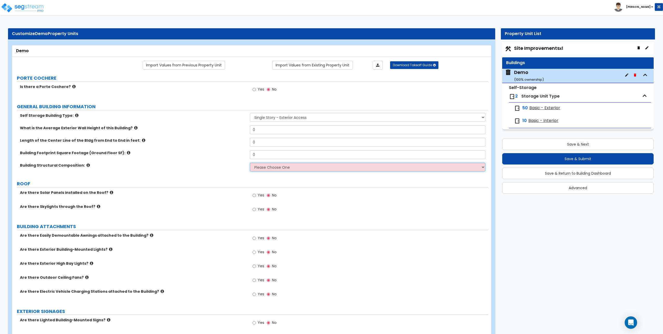
click at [286, 166] on select "Please Choose One Pre-engineered Metal Building Tilt-up Wall Construction Reinf…" at bounding box center [367, 166] width 235 height 9
select select "4"
click at [250, 162] on select "Please Choose One Pre-engineered Metal Building Tilt-up Wall Construction Reinf…" at bounding box center [367, 166] width 235 height 9
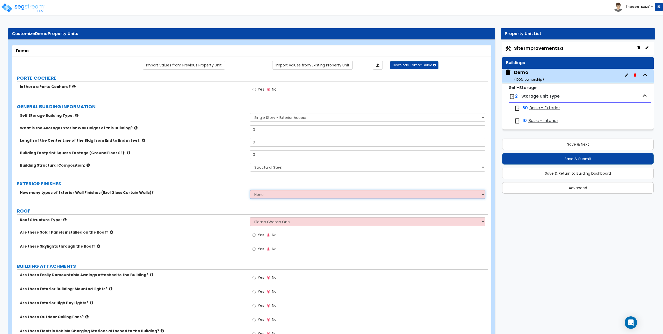
click at [274, 195] on select "None 1 2 3" at bounding box center [367, 194] width 235 height 9
select select "1"
click at [250, 190] on select "None 1 2 3" at bounding box center [367, 194] width 235 height 9
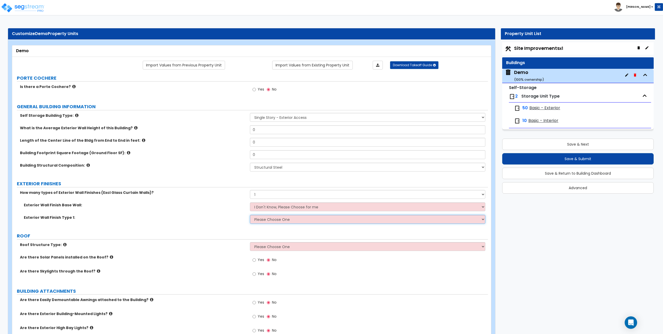
click at [266, 218] on select "Please Choose One No Finish/Shared Wall No Wall Brick Veneer Stone Veneer Wood …" at bounding box center [367, 219] width 235 height 9
click at [274, 219] on select "Please Choose One No Finish/Shared Wall No Wall Brick Veneer Stone Veneer Wood …" at bounding box center [367, 219] width 235 height 9
select select "6"
click at [250, 215] on select "Please Choose One No Finish/Shared Wall No Wall Brick Veneer Stone Veneer Wood …" at bounding box center [367, 219] width 235 height 9
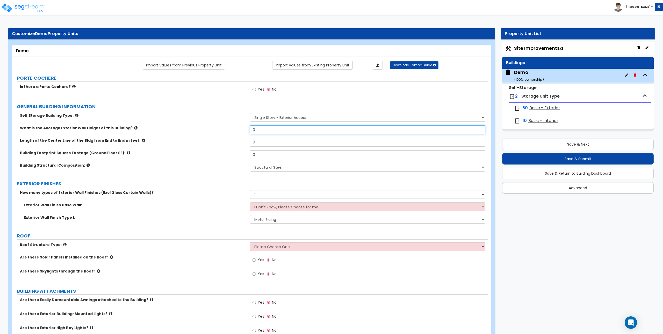
drag, startPoint x: 263, startPoint y: 131, endPoint x: 233, endPoint y: 129, distance: 29.3
click at [233, 129] on div "What is the Average Exterior Wall Height of this Building? 0" at bounding box center [250, 131] width 476 height 12
type input "12"
type input "200"
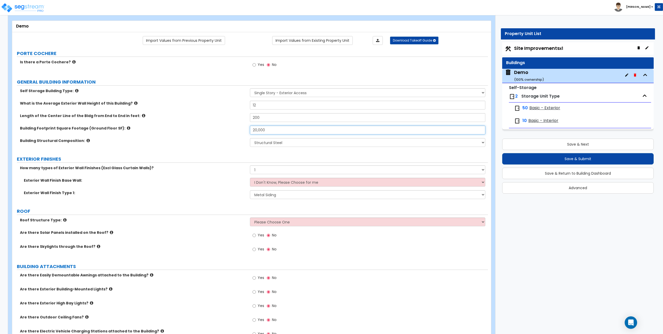
scroll to position [26, 0]
type input "20,000"
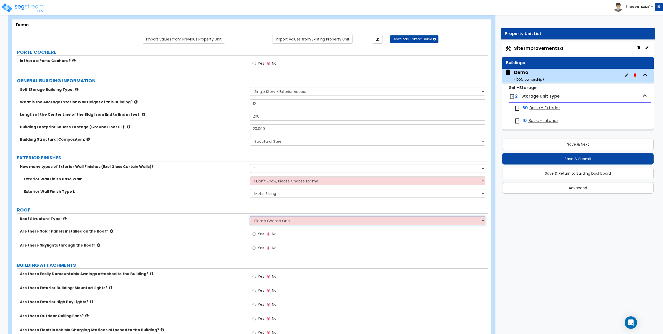
click at [286, 223] on select "Please Choose One Gable Roof Flat Roof Hybrid Gable & Flat Roof" at bounding box center [367, 220] width 235 height 9
select select "2"
click at [250, 216] on select "Please Choose One Gable Roof Flat Roof Hybrid Gable & Flat Roof" at bounding box center [367, 220] width 235 height 9
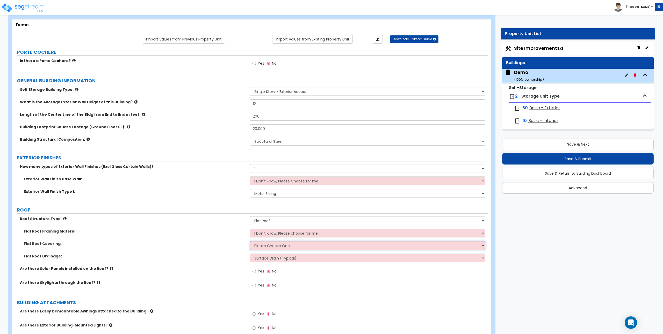
click at [277, 245] on select "Please Choose One Rolled Asphalt PVC Membrane Plastic (EPDM) Membrane Asphalt F…" at bounding box center [367, 245] width 235 height 9
select select "1"
click at [250, 241] on select "Please Choose One Rolled Asphalt PVC Membrane Plastic (EPDM) Membrane Asphalt F…" at bounding box center [367, 245] width 235 height 9
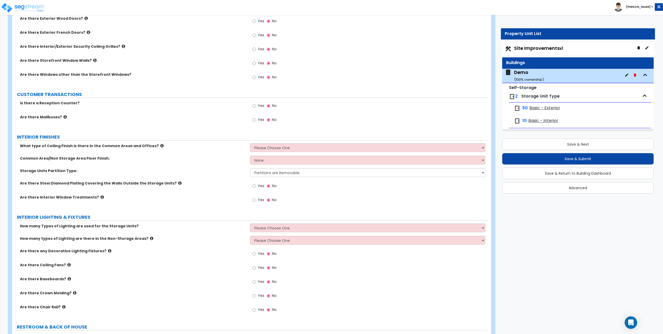
scroll to position [441, 0]
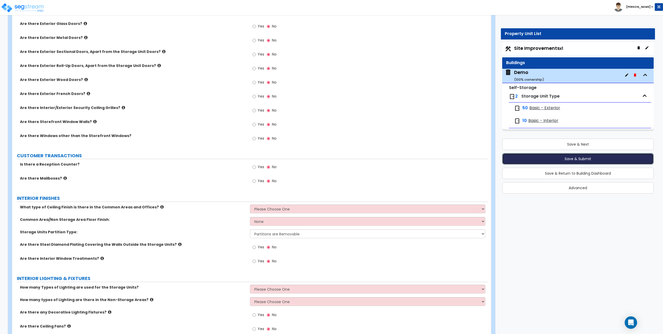
click at [571, 158] on button "Save & Submit" at bounding box center [578, 158] width 152 height 11
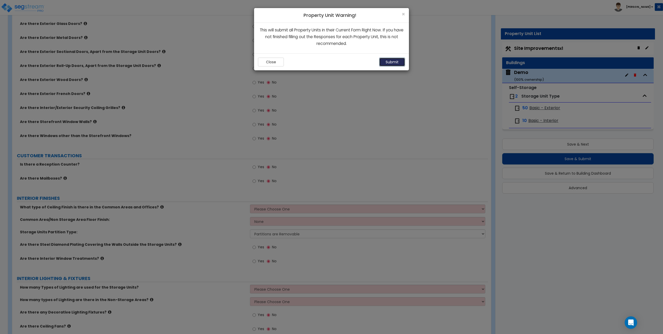
click at [384, 59] on button "Submit" at bounding box center [392, 62] width 26 height 9
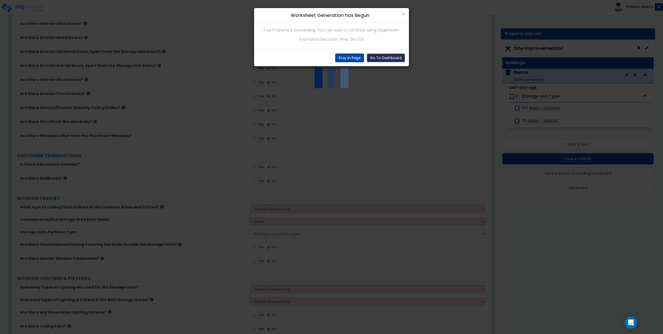
click at [376, 56] on button "Go To Dashboard" at bounding box center [386, 57] width 38 height 9
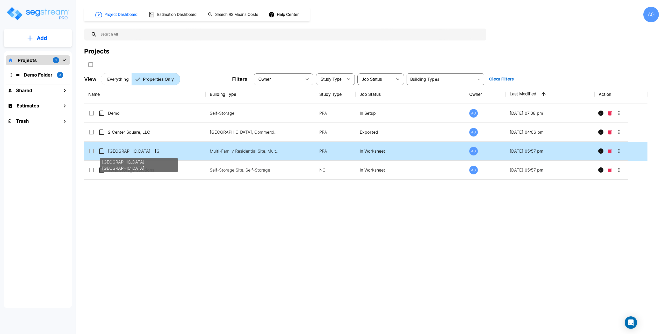
click at [118, 149] on p "[GEOGRAPHIC_DATA] - [GEOGRAPHIC_DATA]" at bounding box center [134, 151] width 52 height 6
checkbox input "true"
click at [118, 149] on p "[GEOGRAPHIC_DATA] - [GEOGRAPHIC_DATA]" at bounding box center [134, 151] width 52 height 6
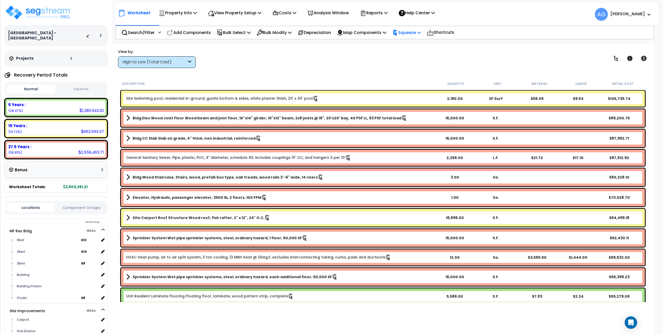
click at [421, 31] on icon at bounding box center [419, 32] width 4 height 4
click at [416, 44] on link "Squeeze" at bounding box center [415, 44] width 51 height 10
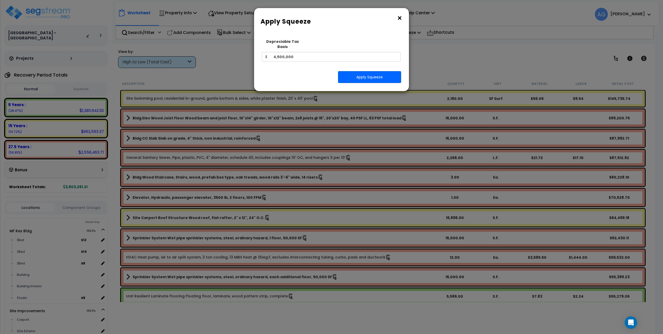
click at [399, 19] on button "×" at bounding box center [400, 18] width 6 height 8
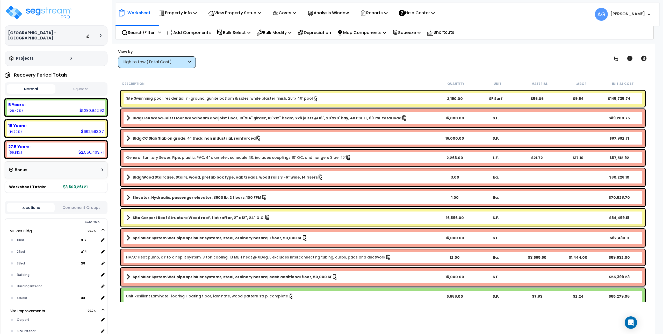
click at [79, 84] on button "Squeeze" at bounding box center [81, 88] width 49 height 9
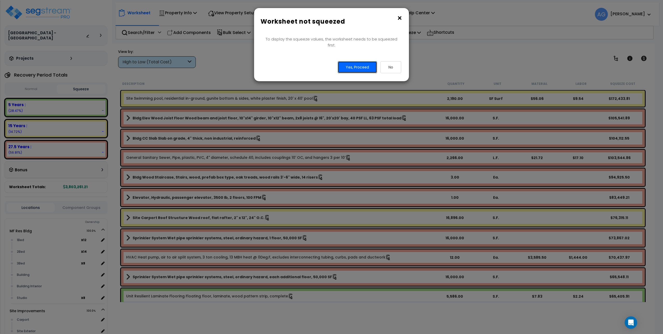
click at [353, 61] on button "Yes, Proceed" at bounding box center [357, 67] width 39 height 12
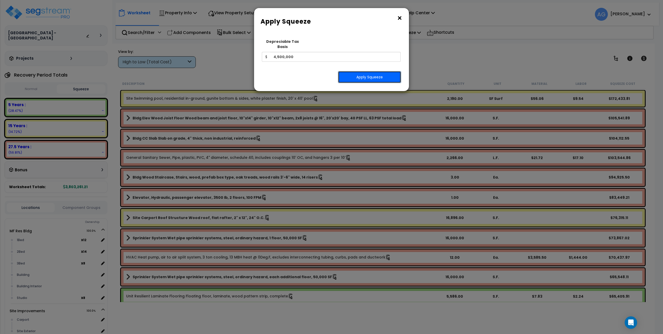
click at [354, 71] on button "Apply Squeeze" at bounding box center [369, 77] width 63 height 12
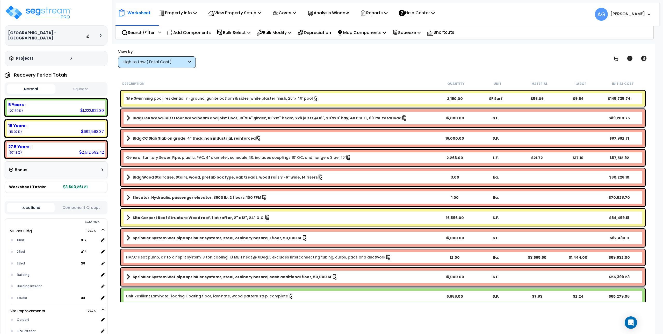
click at [81, 84] on button "Squeeze" at bounding box center [81, 88] width 49 height 9
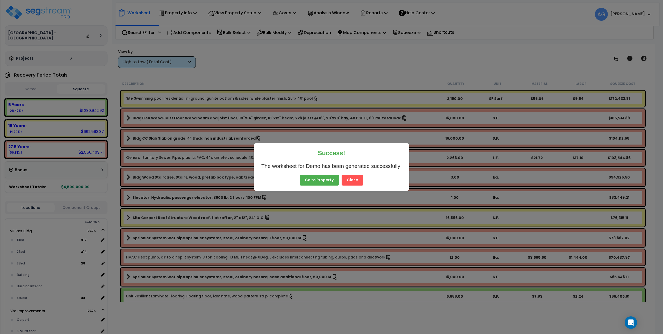
click at [353, 180] on button "Close" at bounding box center [353, 179] width 22 height 11
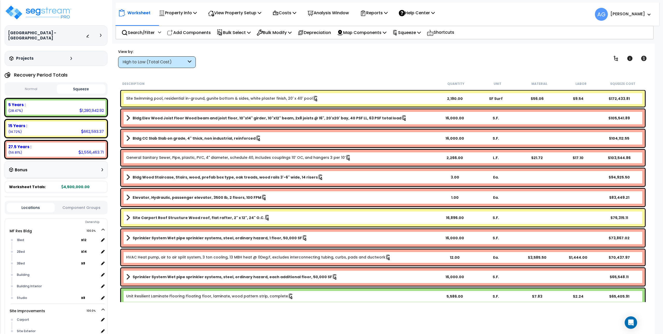
drag, startPoint x: 462, startPoint y: 68, endPoint x: 426, endPoint y: 50, distance: 39.9
click at [427, 49] on div "View by: High to Low (Total Cost) High to Low (Total Cost)" at bounding box center [383, 58] width 534 height 19
click at [154, 32] on p "Search/Filter" at bounding box center [138, 32] width 33 height 7
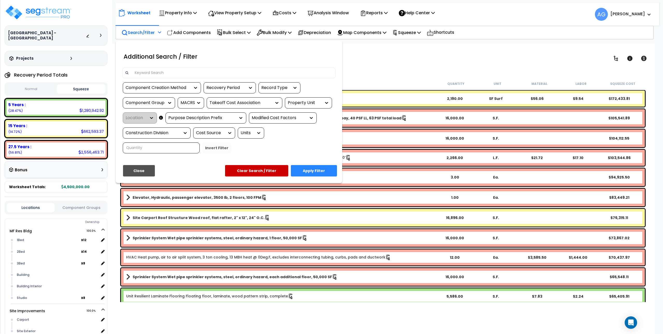
click at [224, 86] on div "Recovery Period" at bounding box center [226, 88] width 39 height 6
click at [217, 106] on div "5 Years" at bounding box center [243, 103] width 78 height 14
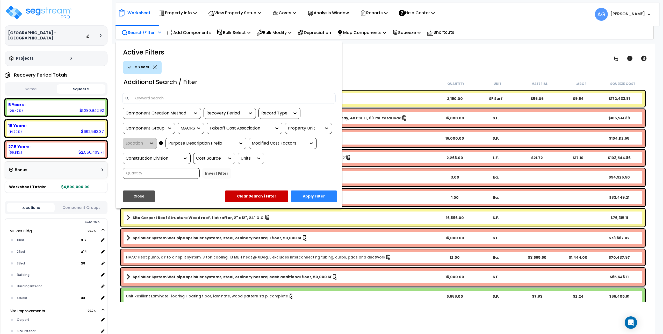
click at [221, 114] on div "Recovery Period" at bounding box center [226, 113] width 39 height 6
click at [222, 145] on div "27.5 Year" at bounding box center [243, 143] width 78 height 14
click at [310, 195] on button "Apply Filter" at bounding box center [314, 195] width 46 height 11
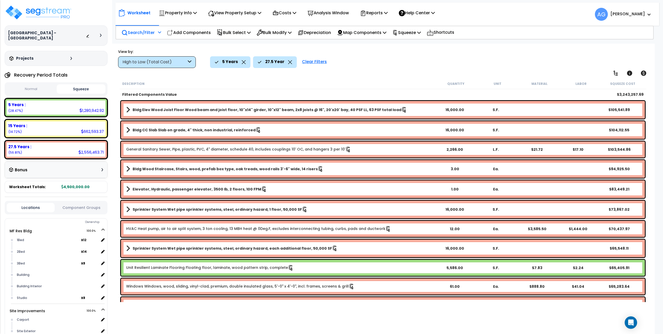
click at [176, 62] on div "High to Low (Total Cost)" at bounding box center [155, 62] width 64 height 6
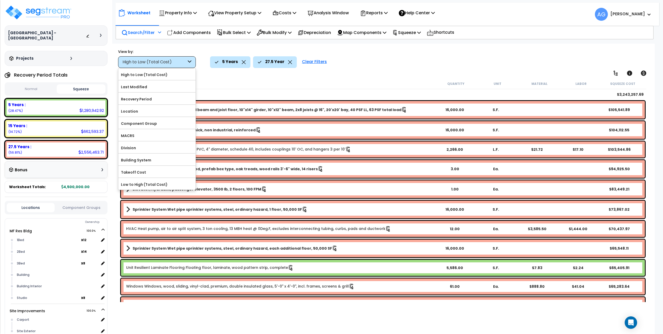
click at [229, 64] on p "5 Years" at bounding box center [230, 61] width 16 height 7
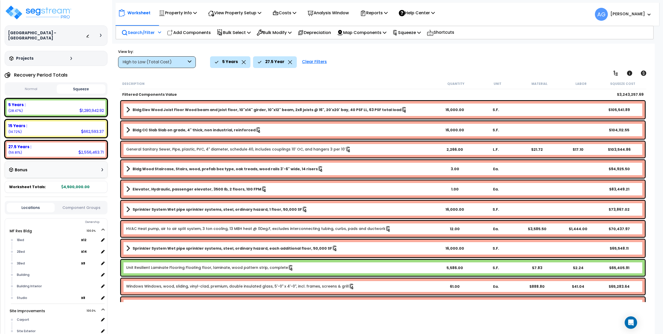
click at [229, 64] on p "5 Years" at bounding box center [230, 61] width 16 height 7
click at [151, 30] on p "Search/Filter" at bounding box center [138, 32] width 33 height 7
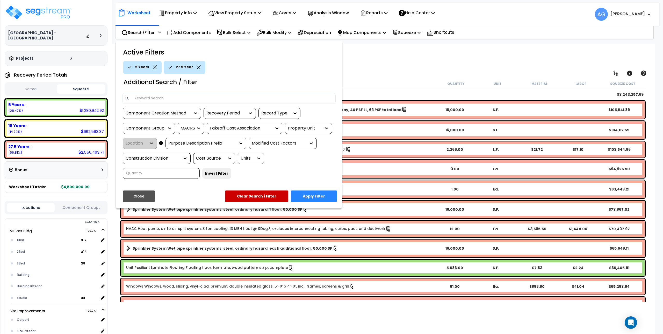
click at [197, 67] on icon at bounding box center [199, 67] width 4 height 4
click at [228, 109] on div "Recovery Period" at bounding box center [230, 113] width 52 height 11
click at [239, 111] on div "Recovery Period" at bounding box center [226, 113] width 39 height 6
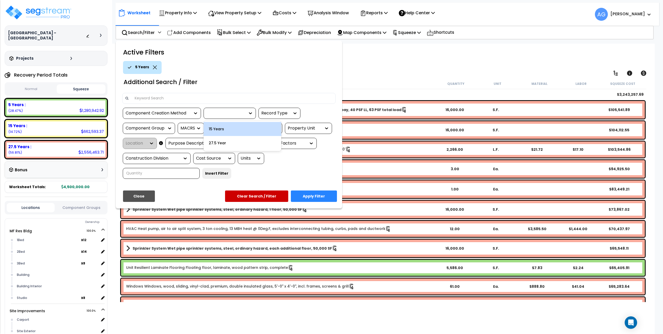
click at [235, 129] on div "15 Years" at bounding box center [243, 129] width 78 height 14
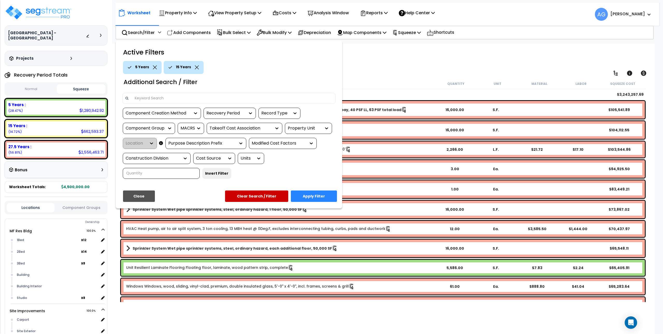
click at [318, 197] on button "Apply Filter" at bounding box center [314, 195] width 46 height 11
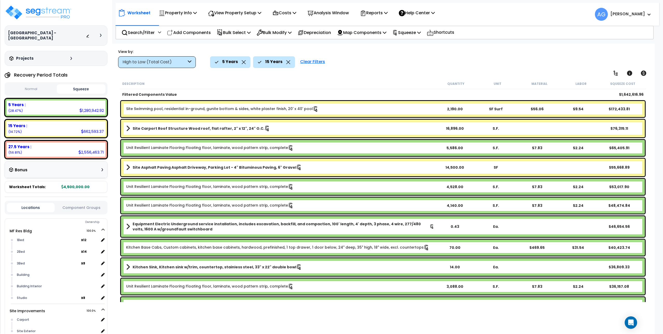
click at [337, 83] on div "Description" at bounding box center [278, 83] width 313 height 5
click at [386, 83] on div "Description" at bounding box center [278, 83] width 313 height 5
click at [204, 32] on p "Add Components" at bounding box center [189, 32] width 44 height 7
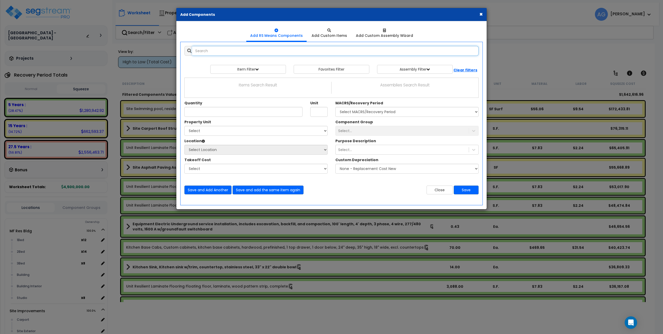
click at [219, 54] on input "text" at bounding box center [335, 51] width 287 height 10
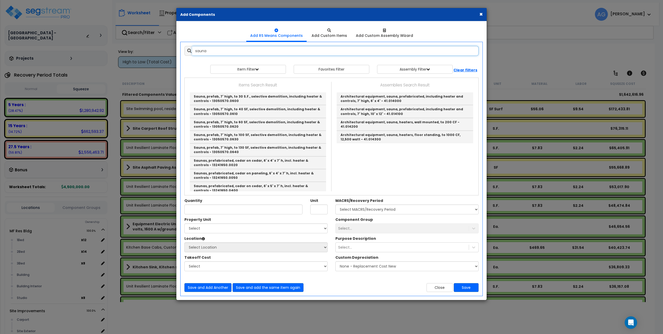
type input "sauna"
click at [481, 14] on button "×" at bounding box center [481, 13] width 3 height 5
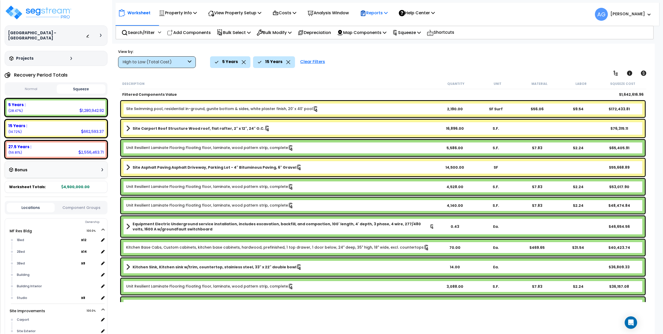
click at [388, 12] on icon at bounding box center [386, 13] width 4 height 4
click at [334, 70] on div "Worksheet Property Info Property Setup Add Property Unit Template property Clon…" at bounding box center [383, 211] width 544 height 334
click at [388, 13] on icon at bounding box center [386, 13] width 4 height 4
click at [390, 35] on link "Manage Report Images" at bounding box center [383, 35] width 51 height 10
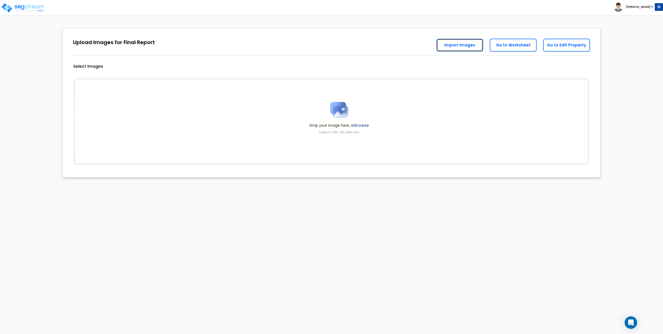
click at [456, 45] on link "Import Images" at bounding box center [460, 45] width 47 height 13
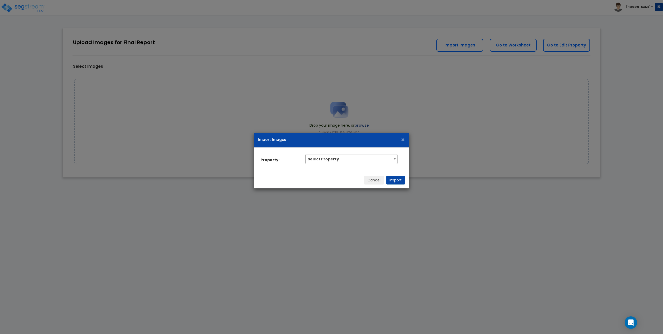
click at [339, 156] on span "Select Property" at bounding box center [351, 158] width 91 height 8
click at [333, 169] on input "search" at bounding box center [351, 169] width 89 height 8
click at [375, 135] on div "Import Images ×" at bounding box center [331, 140] width 155 height 15
click at [403, 141] on span "×" at bounding box center [403, 139] width 4 height 9
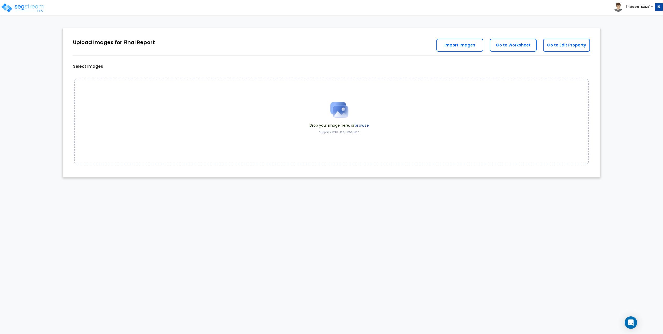
click at [336, 117] on img at bounding box center [340, 110] width 26 height 26
click at [26, 10] on img at bounding box center [23, 8] width 44 height 10
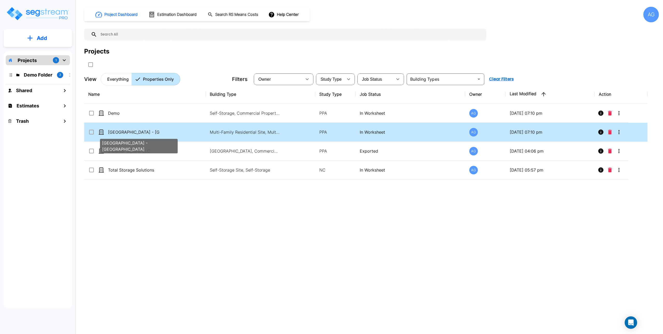
click at [148, 135] on div "[GEOGRAPHIC_DATA] - [GEOGRAPHIC_DATA]" at bounding box center [139, 144] width 79 height 19
click at [148, 132] on p "[GEOGRAPHIC_DATA] - [GEOGRAPHIC_DATA]" at bounding box center [134, 132] width 52 height 6
checkbox input "false"
click at [148, 132] on p "[GEOGRAPHIC_DATA] - [GEOGRAPHIC_DATA]" at bounding box center [134, 132] width 52 height 6
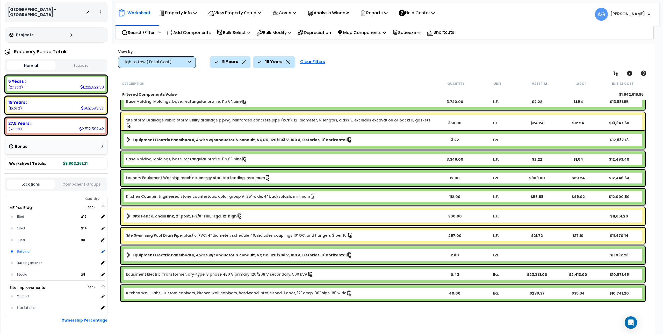
scroll to position [38, 0]
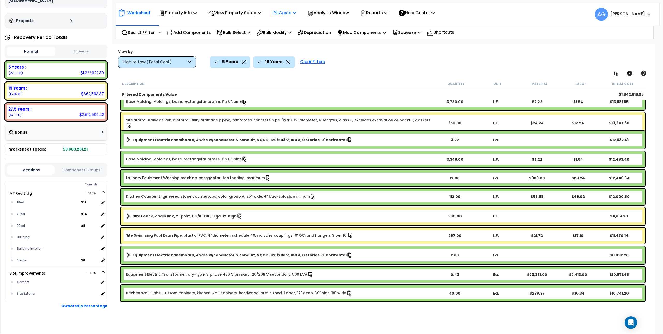
click at [296, 13] on icon at bounding box center [295, 13] width 4 height 4
click at [296, 11] on icon at bounding box center [295, 13] width 4 height 4
click at [322, 32] on p "Depreciation" at bounding box center [314, 32] width 33 height 7
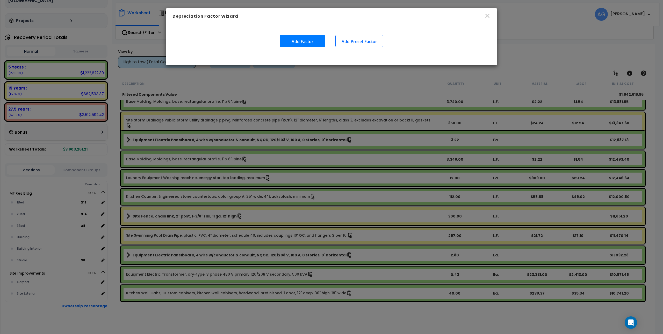
click at [290, 39] on button "Add Factor" at bounding box center [302, 41] width 45 height 12
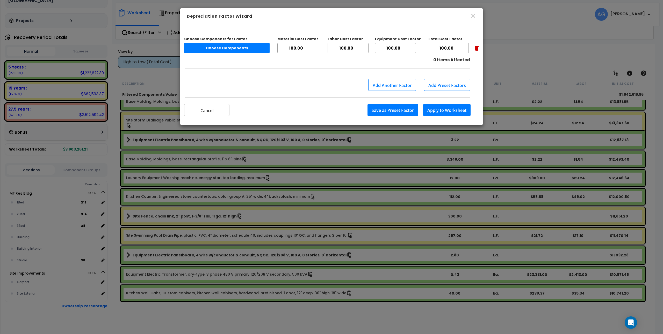
click at [228, 47] on button "Choose Components" at bounding box center [227, 48] width 86 height 10
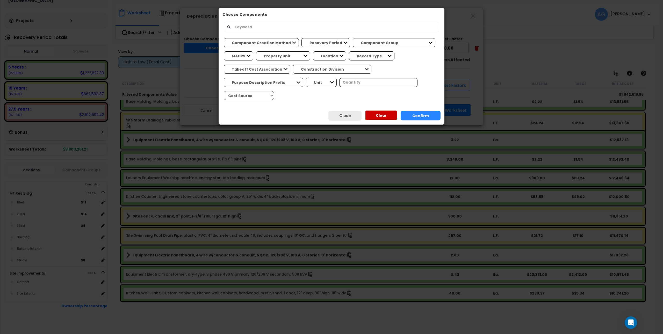
click at [260, 25] on input "text" at bounding box center [333, 27] width 205 height 9
click at [262, 27] on input "roof" at bounding box center [333, 27] width 205 height 9
type input "roof"
click at [421, 114] on button "Confirm" at bounding box center [421, 116] width 40 height 10
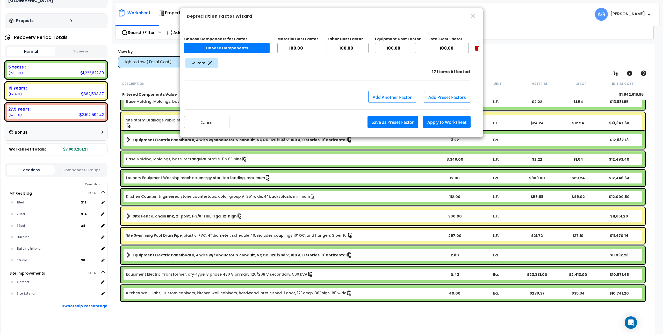
drag, startPoint x: 454, startPoint y: 47, endPoint x: 427, endPoint y: 45, distance: 27.5
click at [427, 45] on div "Choose Components for Factor Choose Components Material Cost Factor 100.00 Labo…" at bounding box center [331, 45] width 295 height 23
type input "5"
click at [441, 121] on button "Apply to Worksheet" at bounding box center [446, 122] width 47 height 12
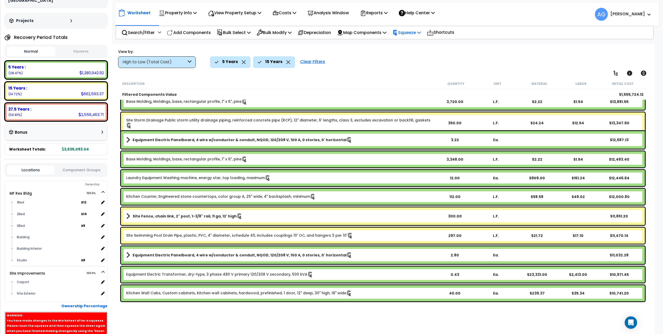
click at [417, 32] on p "Squeeze" at bounding box center [407, 32] width 29 height 7
click at [417, 45] on link "Re-squeeze" at bounding box center [415, 45] width 51 height 12
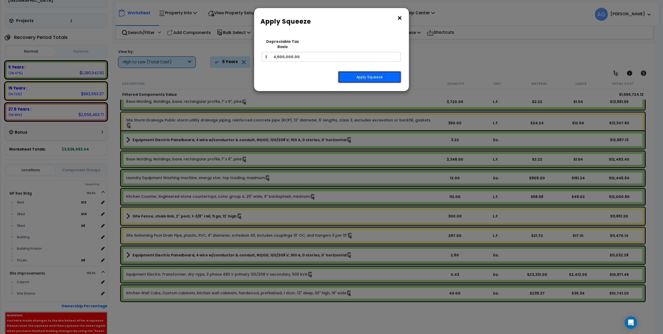
click at [361, 72] on button "Apply Squeeze" at bounding box center [369, 77] width 63 height 12
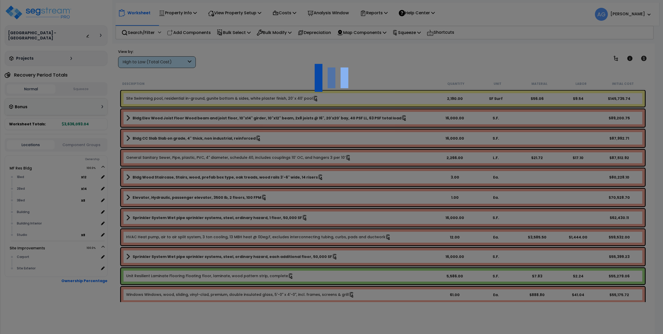
scroll to position [23, 0]
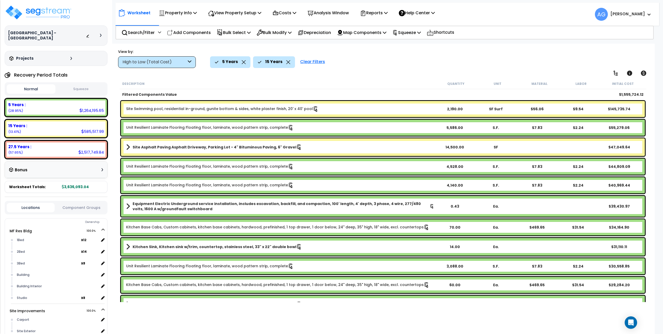
click at [77, 84] on button "Squeeze" at bounding box center [81, 88] width 49 height 9
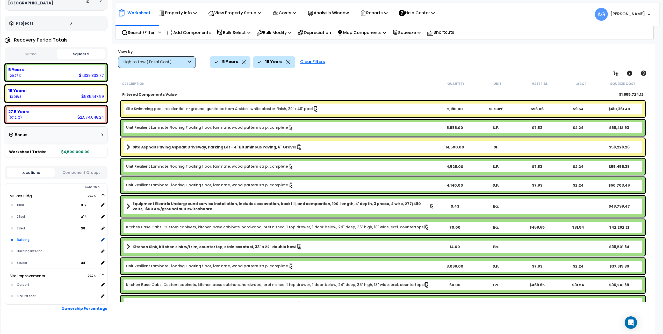
scroll to position [38, 0]
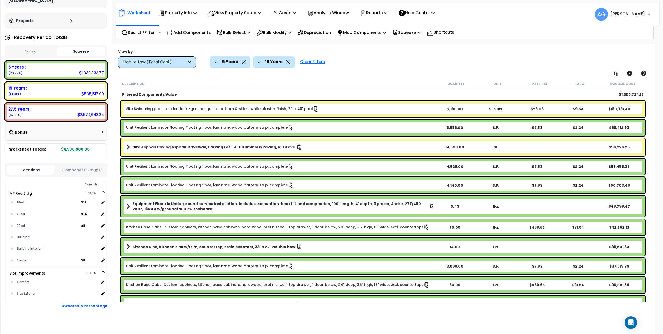
click at [83, 167] on button "Component Groups" at bounding box center [81, 170] width 48 height 6
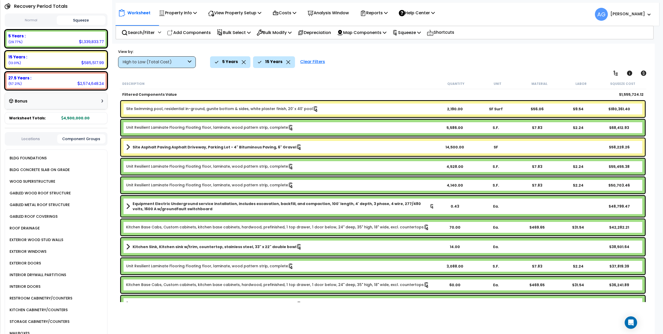
scroll to position [0, 0]
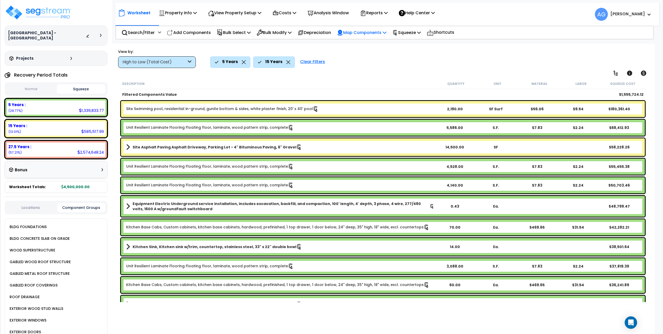
click at [387, 33] on icon at bounding box center [385, 32] width 4 height 4
click at [458, 48] on div "Worksheet Property Info Property Setup Add Property Unit Template property Clon…" at bounding box center [383, 211] width 544 height 334
click at [335, 12] on p "Analysis Window" at bounding box center [328, 12] width 41 height 7
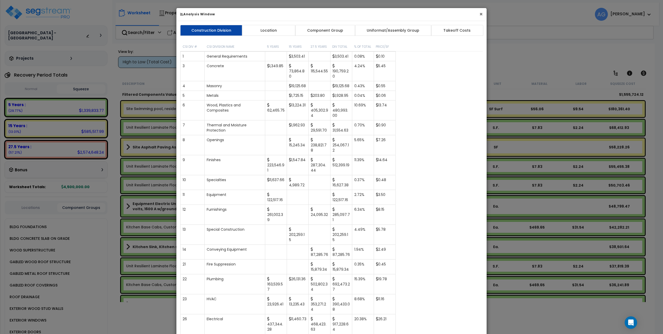
drag, startPoint x: 481, startPoint y: 15, endPoint x: 462, endPoint y: 72, distance: 60.2
click at [462, 72] on div "× Analysis Window Construction Division Location Component Group Uniformat/Asse…" at bounding box center [331, 287] width 311 height 558
click at [480, 15] on button "×" at bounding box center [481, 13] width 3 height 5
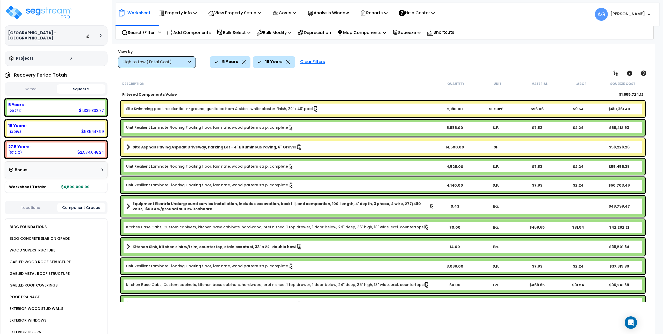
click at [648, 16] on span at bounding box center [648, 14] width 6 height 6
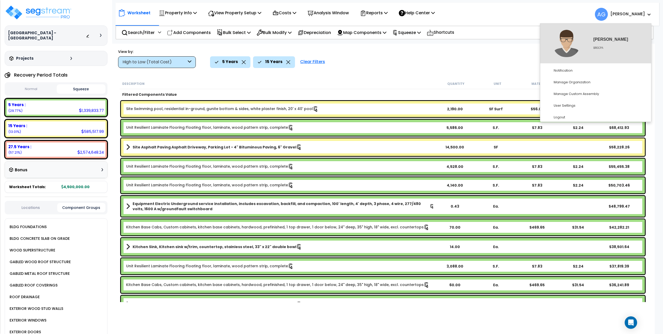
click at [649, 15] on icon at bounding box center [649, 14] width 3 height 2
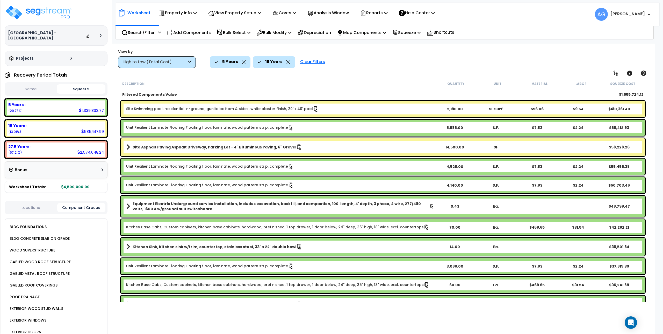
click at [395, 66] on div "5 Years 15 Years Clear Filters" at bounding box center [423, 61] width 427 height 11
click at [197, 13] on icon at bounding box center [195, 13] width 4 height 4
click at [185, 26] on link "Property Setup" at bounding box center [181, 24] width 51 height 10
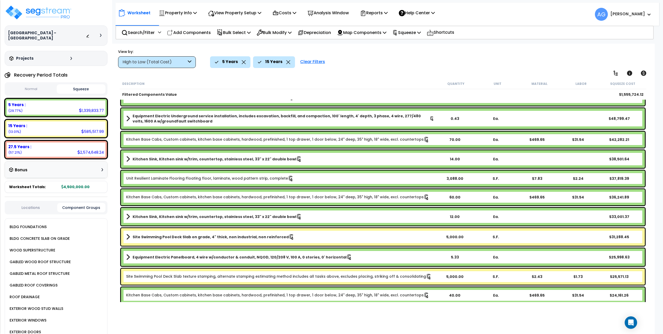
scroll to position [155, 0]
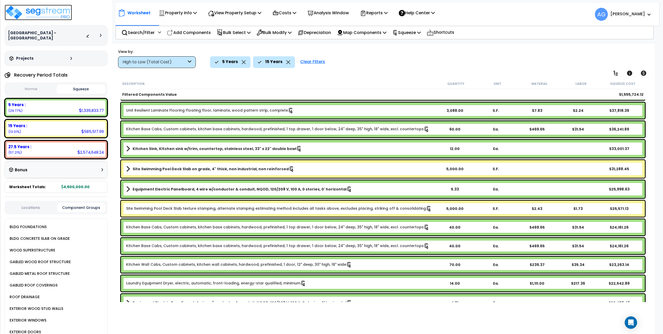
click at [35, 12] on img at bounding box center [38, 13] width 67 height 16
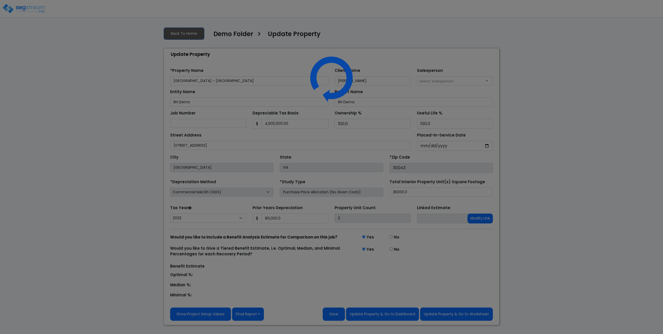
select select "2023"
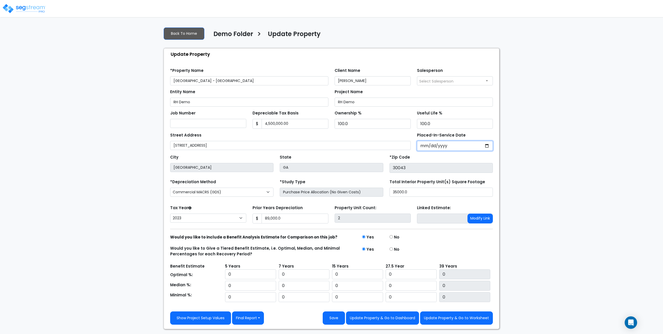
click at [456, 145] on input "[DATE]" at bounding box center [455, 146] width 76 height 10
click at [446, 146] on input "[DATE]" at bounding box center [455, 146] width 76 height 10
click at [437, 145] on input "[DATE]" at bounding box center [455, 146] width 76 height 10
click at [32, 7] on img at bounding box center [24, 8] width 44 height 10
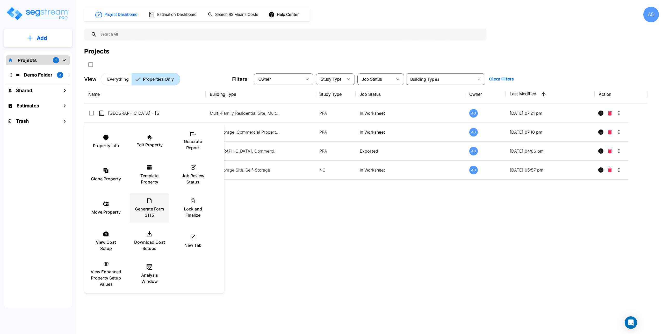
click at [148, 201] on icon at bounding box center [149, 200] width 4 height 5
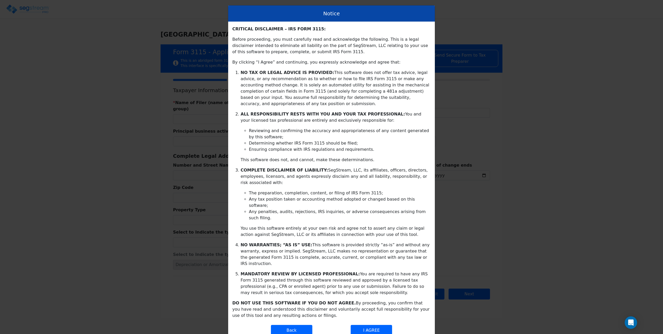
type input "[DATE]"
click at [378, 324] on button "I AGREE" at bounding box center [371, 329] width 41 height 11
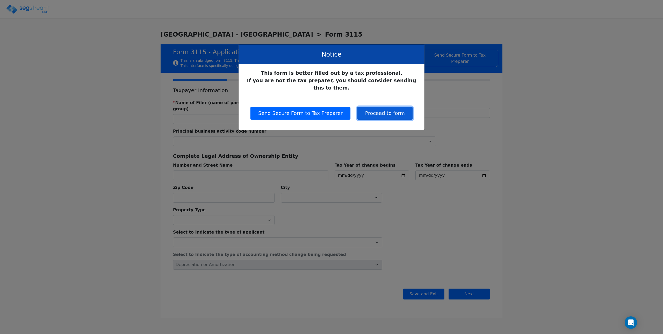
click at [387, 107] on button "Proceed to form" at bounding box center [385, 113] width 55 height 13
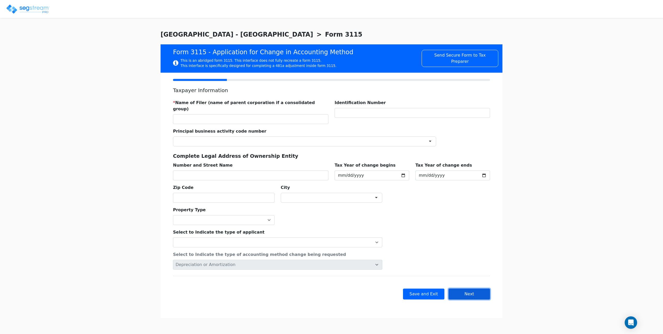
click at [469, 288] on button "Next" at bounding box center [469, 293] width 41 height 11
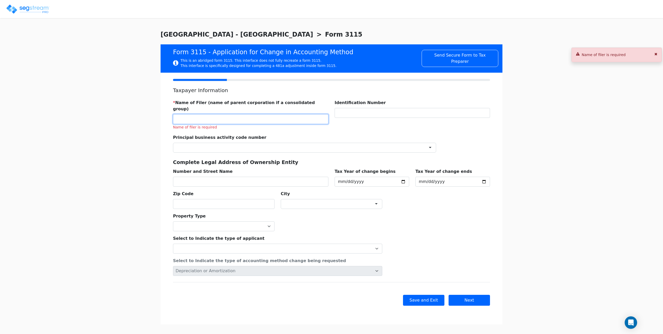
click at [277, 115] on input "text" at bounding box center [250, 119] width 155 height 10
type input "DEMO, LLC"
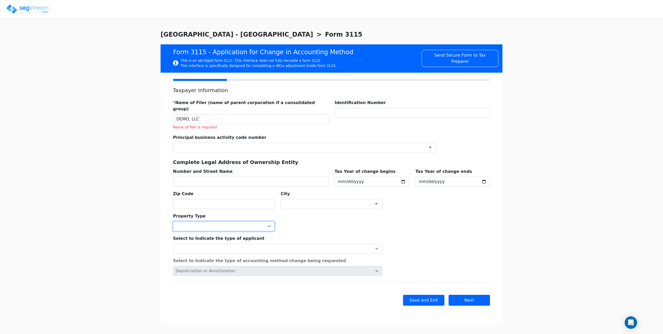
click at [210, 224] on select "Commercial Residential" at bounding box center [224, 226] width 102 height 10
select select "Commercial"
click at [173, 221] on select "Commercial Residential" at bounding box center [224, 226] width 102 height 10
click at [204, 243] on select "Individual Corporation Controlled foreign corporation (Sec. 957) 10/50 corporat…" at bounding box center [277, 248] width 209 height 10
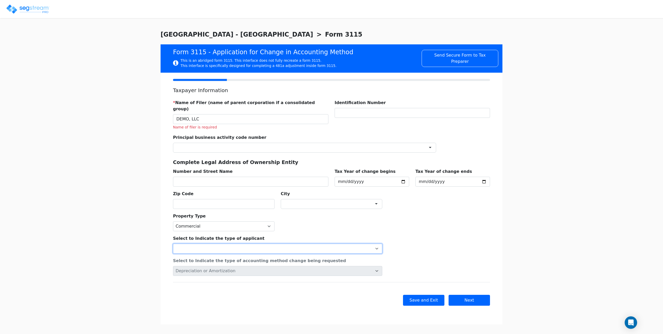
click at [203, 243] on select "Individual Corporation Controlled foreign corporation (Sec. 957) 10/50 corporat…" at bounding box center [277, 248] width 209 height 10
select select "Partnership"
click at [173, 243] on select "Individual Corporation Controlled foreign corporation (Sec. 957) 10/50 corporat…" at bounding box center [277, 248] width 209 height 10
drag, startPoint x: 466, startPoint y: 294, endPoint x: 470, endPoint y: 263, distance: 32.1
click at [470, 263] on div "Taxpayer Information * Name of Filer (name of parent corporation if a consolida…" at bounding box center [332, 198] width 342 height 251
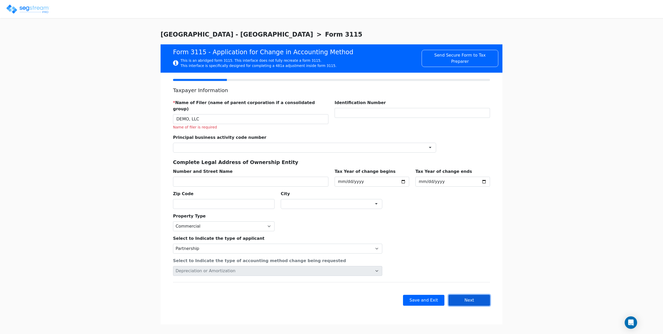
click at [462, 294] on button "Next" at bounding box center [469, 299] width 41 height 11
checkbox input "true"
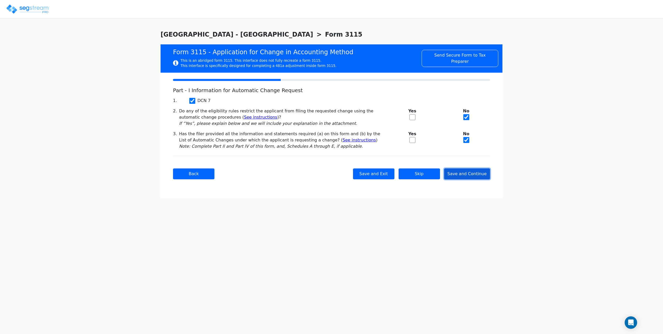
click at [465, 174] on button "Save and Continue" at bounding box center [467, 173] width 46 height 11
checkbox input "true"
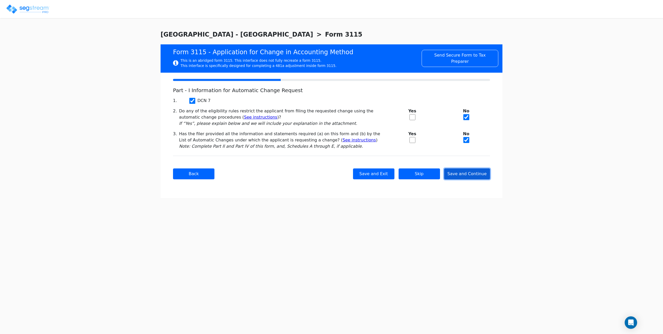
checkbox input "true"
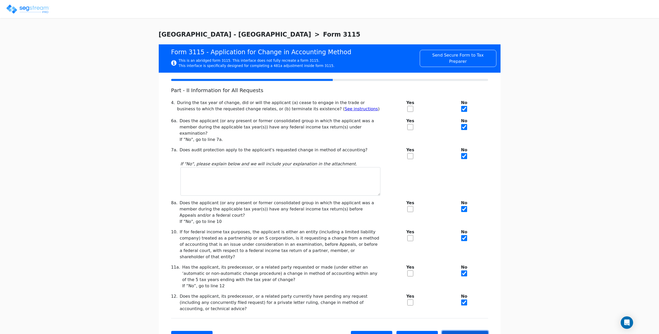
scroll to position [9, 0]
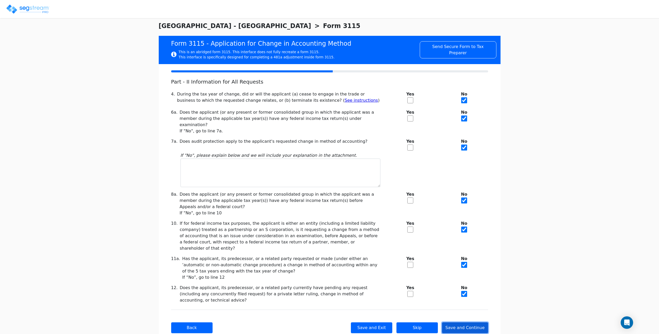
click at [465, 322] on button "Save and Continue" at bounding box center [465, 327] width 46 height 11
checkbox input "true"
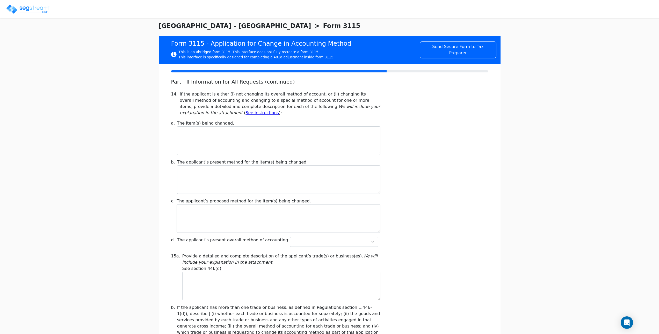
scroll to position [0, 0]
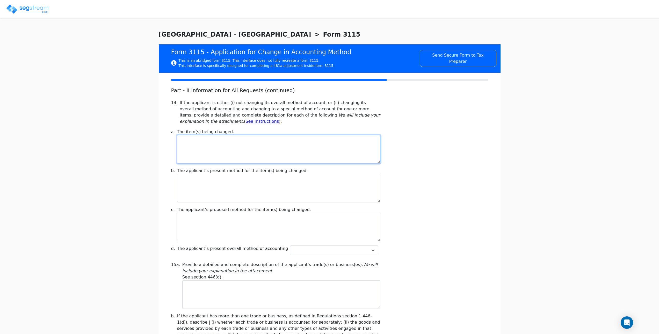
click at [228, 149] on textarea at bounding box center [278, 149] width 203 height 29
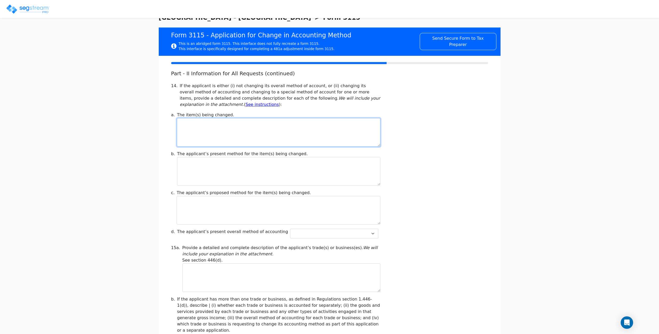
scroll to position [26, 0]
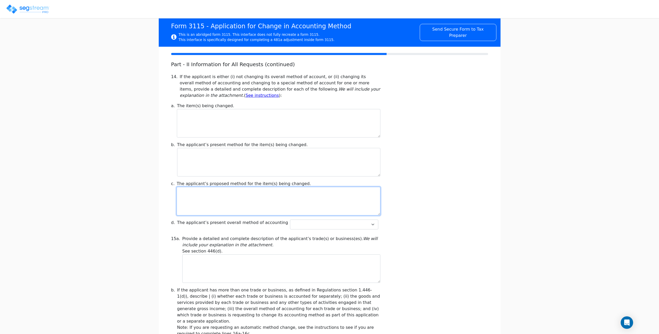
click at [203, 196] on textarea at bounding box center [279, 201] width 204 height 29
click at [307, 225] on select "Cash Accrual Hybrid" at bounding box center [334, 224] width 88 height 10
select select "Cash"
click at [290, 219] on select "Cash Accrual Hybrid" at bounding box center [334, 224] width 88 height 10
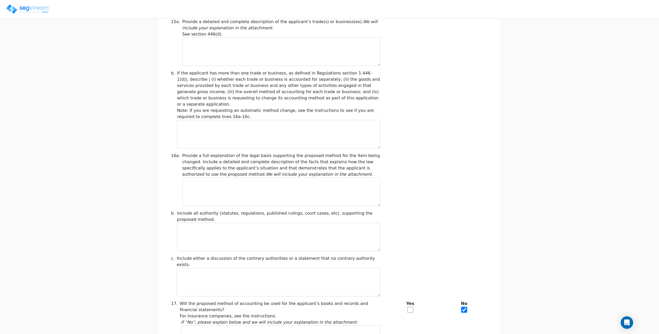
scroll to position [311, 0]
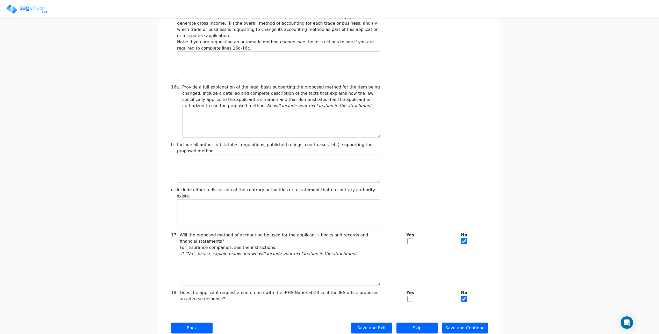
click at [409, 238] on input "checkbox" at bounding box center [411, 241] width 6 height 6
checkbox input "true"
checkbox input "false"
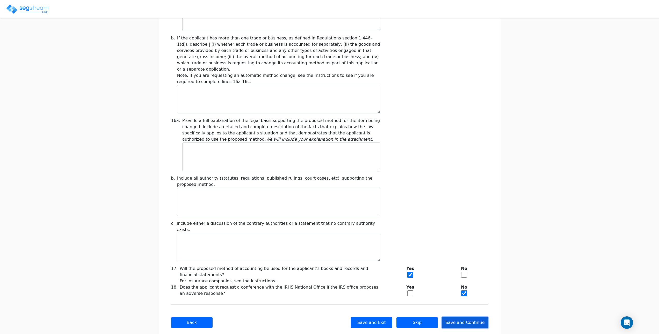
click at [461, 317] on button "Save and Continue" at bounding box center [465, 322] width 46 height 11
type input "-2,113,306.67"
checkbox input "true"
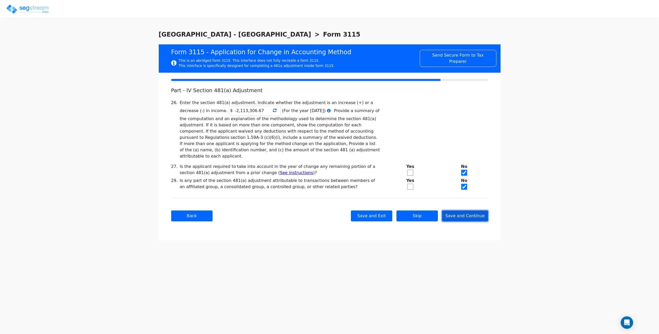
scroll to position [0, 0]
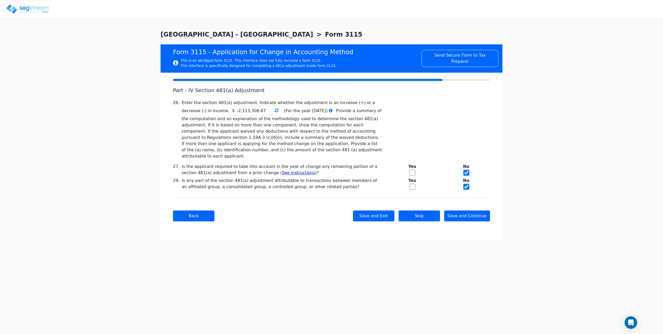
click at [275, 111] on icon at bounding box center [277, 110] width 4 height 4
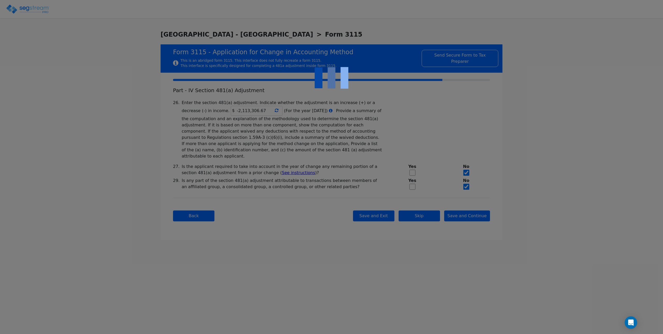
type input "-2,113,306.67"
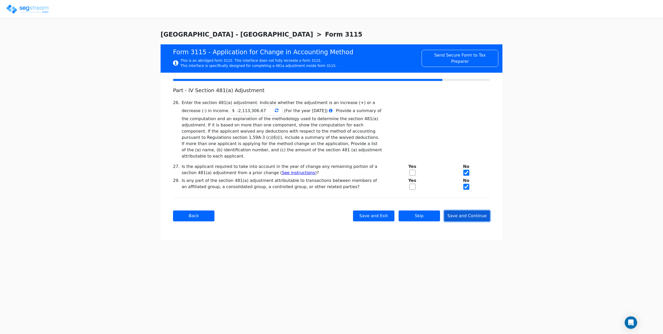
click at [466, 210] on button "Save and Continue" at bounding box center [467, 215] width 46 height 11
checkbox input "true"
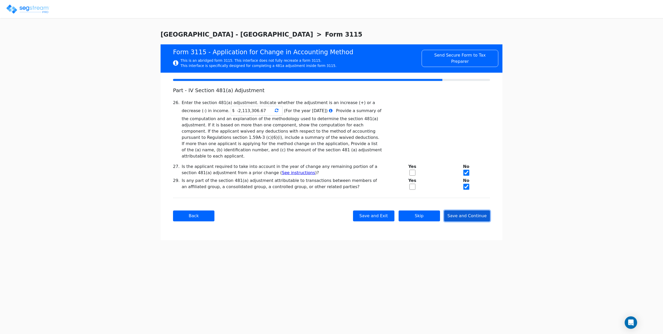
checkbox input "true"
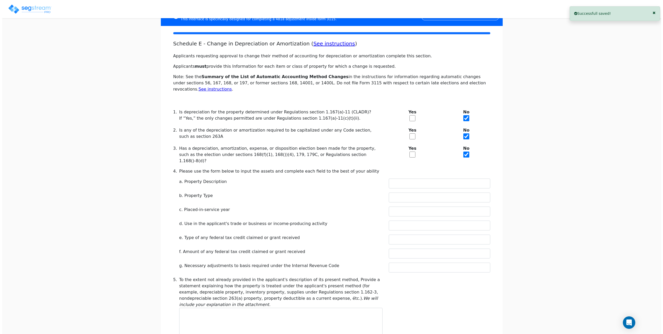
scroll to position [117, 0]
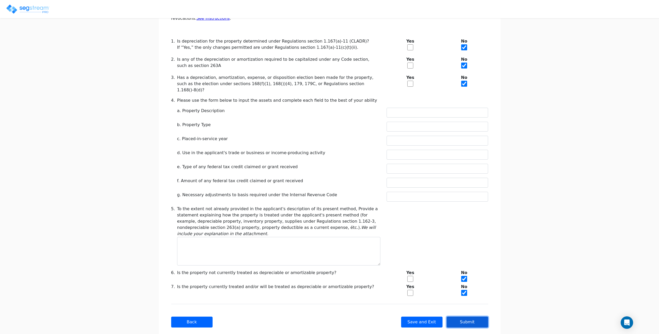
drag, startPoint x: 474, startPoint y: 310, endPoint x: 513, endPoint y: 253, distance: 68.4
click at [513, 253] on div "We are Building your Property. So please grab a coffee and let us do the heavy …" at bounding box center [329, 128] width 659 height 433
drag, startPoint x: 412, startPoint y: 268, endPoint x: 435, endPoint y: 218, distance: 55.3
click at [435, 218] on div "Schedule E - Change in Depreciation or Amortization ( See instructions ) Applic…" at bounding box center [329, 134] width 317 height 328
click at [478, 316] on button "Submit" at bounding box center [467, 321] width 41 height 11
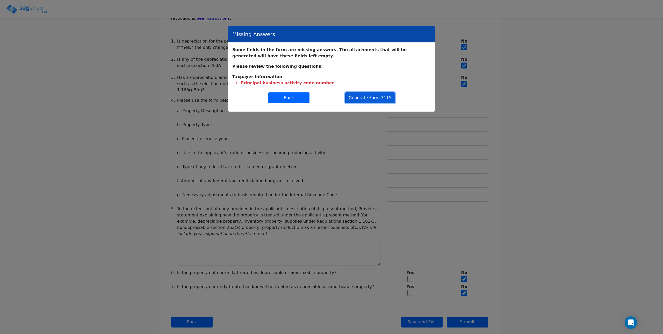
drag, startPoint x: 364, startPoint y: 98, endPoint x: 361, endPoint y: 85, distance: 13.3
click at [361, 85] on div "Some fields in the form are missing answers. The attachments that will be gener…" at bounding box center [331, 76] width 207 height 69
click at [372, 98] on button "Generate Form 3115" at bounding box center [370, 97] width 50 height 11
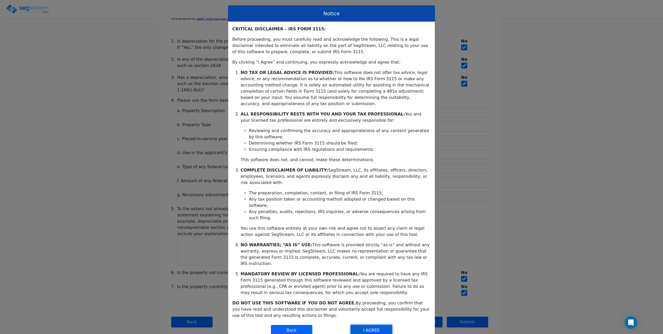
click at [361, 324] on button "I AGREE" at bounding box center [371, 329] width 41 height 11
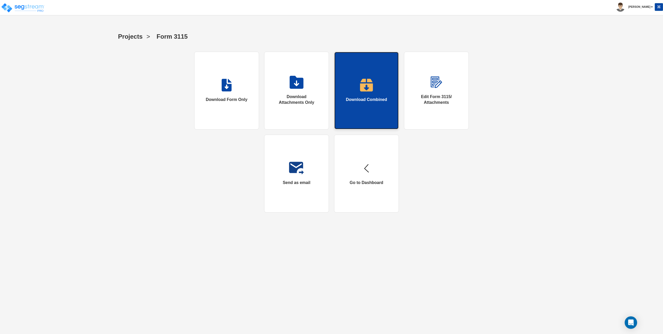
click at [363, 89] on img at bounding box center [366, 85] width 13 height 13
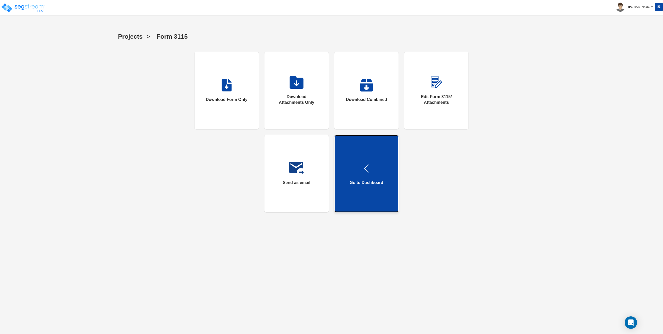
click at [370, 169] on img at bounding box center [366, 167] width 13 height 13
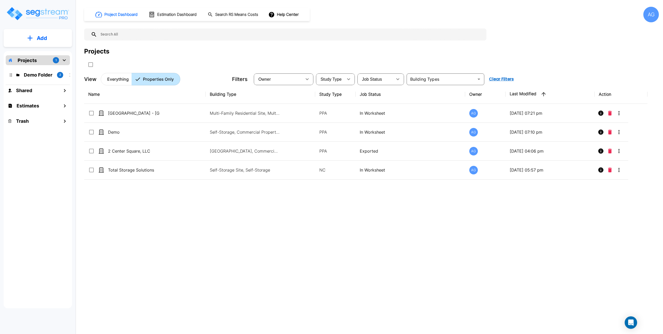
click at [652, 16] on div "AG" at bounding box center [652, 15] width 16 height 16
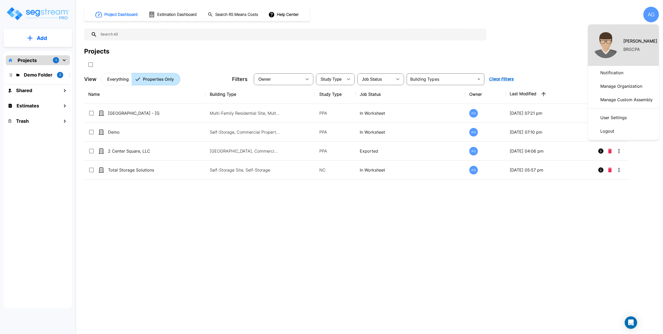
click at [622, 88] on p "Manage Organization" at bounding box center [622, 86] width 46 height 10
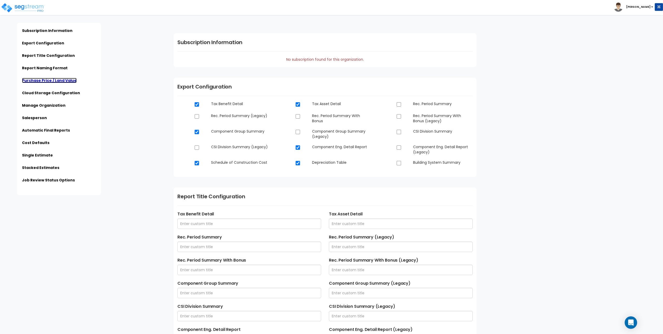
click at [61, 79] on link "Purchase Price / Land Value" at bounding box center [49, 80] width 55 height 5
click at [299, 116] on input "checkbox" at bounding box center [297, 116] width 5 height 4
click at [298, 116] on input "checkbox" at bounding box center [297, 116] width 5 height 4
checkbox input "false"
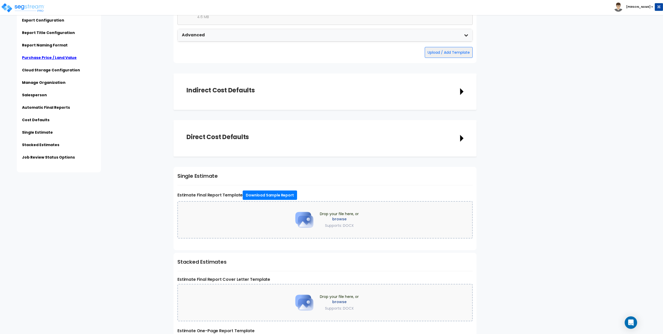
scroll to position [1107, 0]
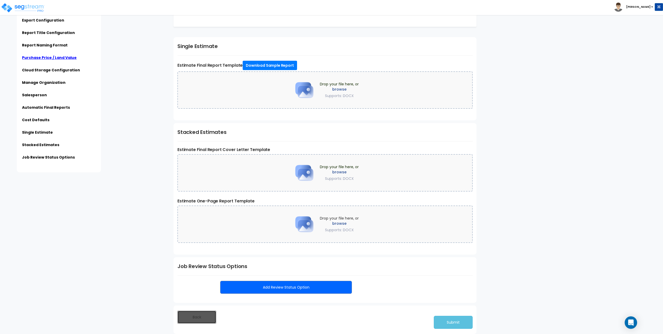
click at [200, 318] on button "Back" at bounding box center [197, 316] width 39 height 13
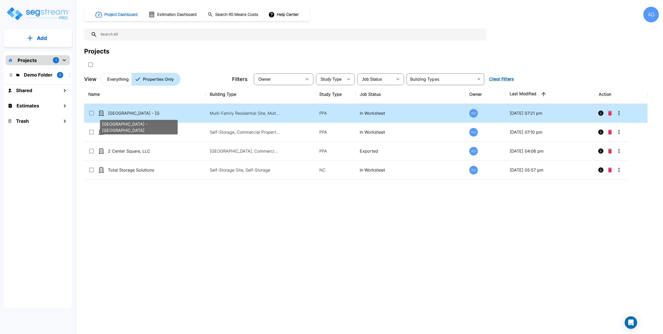
click at [136, 112] on p "Visayan Tower - MF Res Building" at bounding box center [134, 113] width 52 height 6
checkbox input "true"
click at [136, 112] on p "Visayan Tower - MF Res Building" at bounding box center [134, 113] width 52 height 6
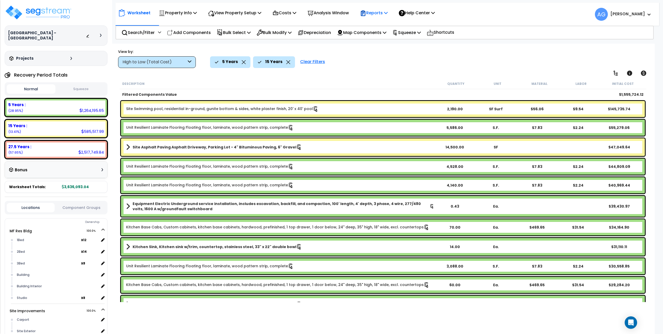
click at [382, 16] on p "Reports" at bounding box center [374, 12] width 28 height 7
click at [382, 25] on link "Get Report" at bounding box center [383, 24] width 51 height 10
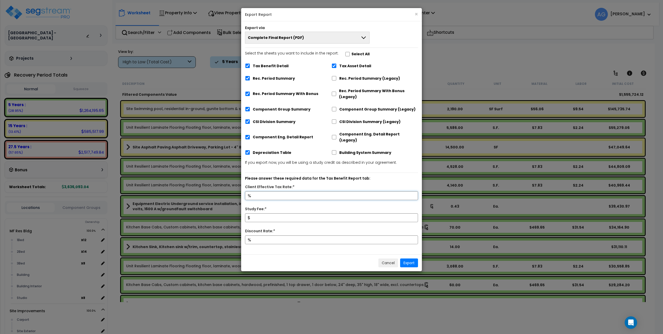
click at [309, 191] on input "Client Effective Tax Rate:*" at bounding box center [331, 195] width 173 height 9
click at [387, 258] on button "Cancel" at bounding box center [389, 262] width 20 height 9
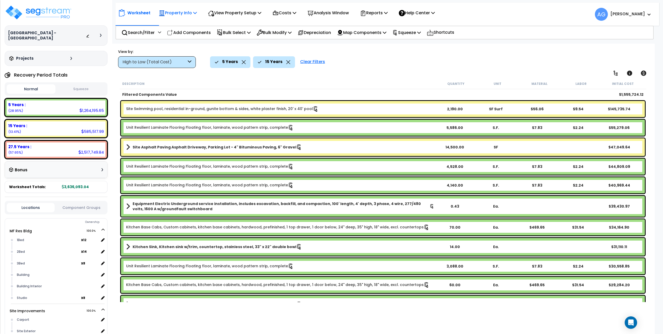
click at [188, 13] on p "Property Info" at bounding box center [178, 12] width 38 height 7
click at [376, 62] on div "5 Years 15 Years Clear Filters" at bounding box center [423, 61] width 427 height 11
